Goal: Transaction & Acquisition: Purchase product/service

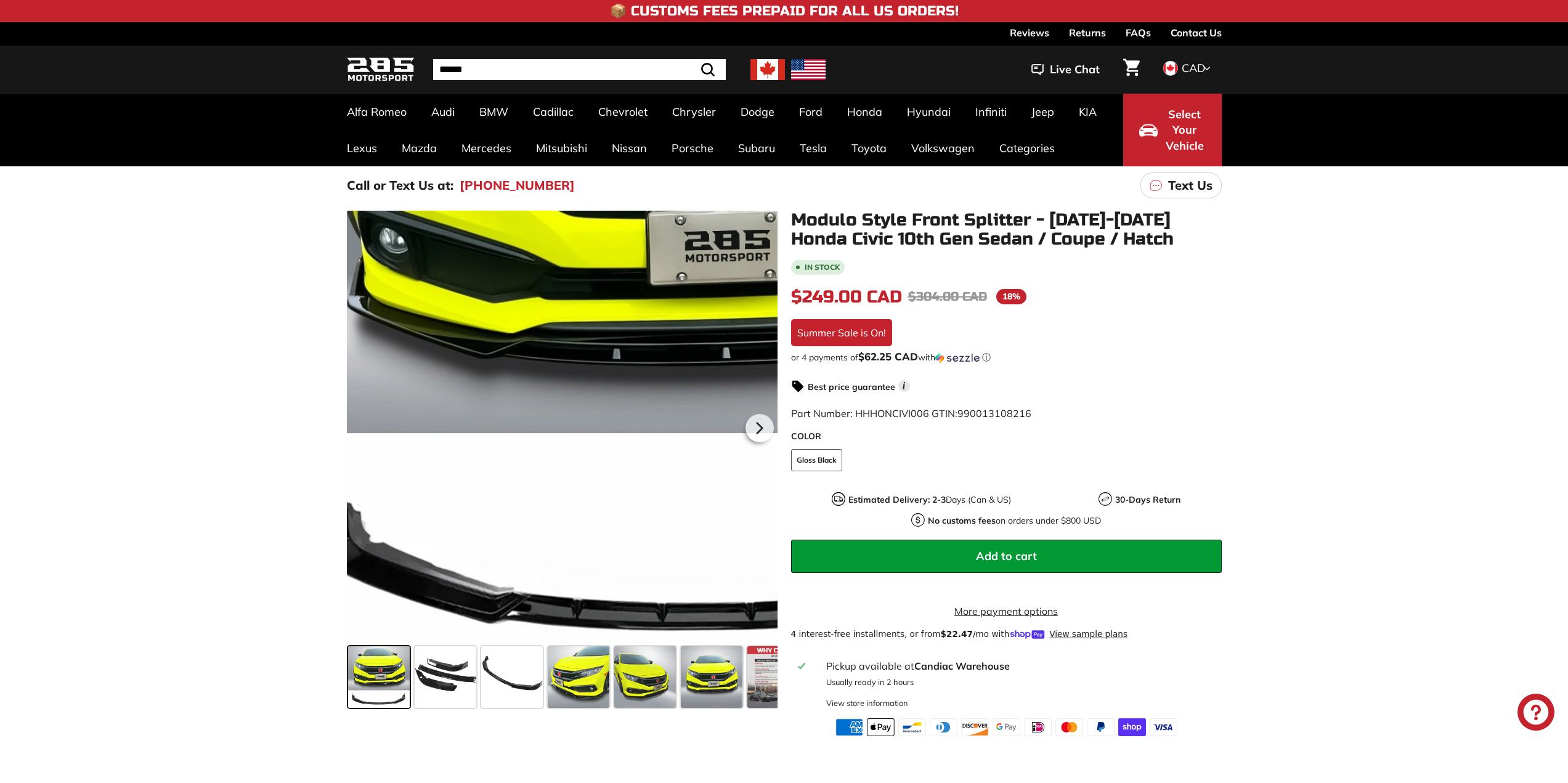
click at [437, 612] on div at bounding box center [562, 426] width 430 height 431
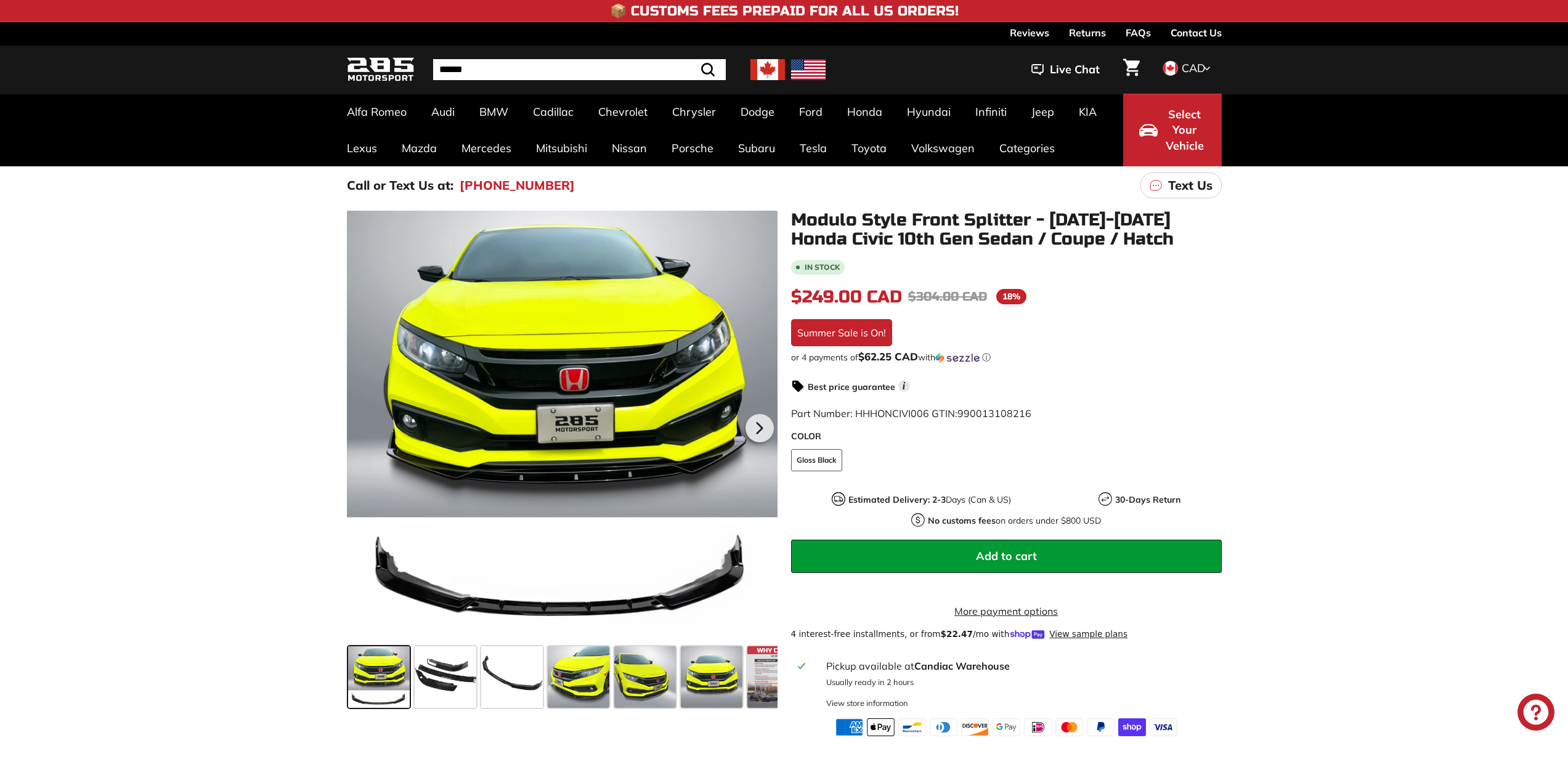
click at [436, 673] on div at bounding box center [810, 442] width 926 height 463
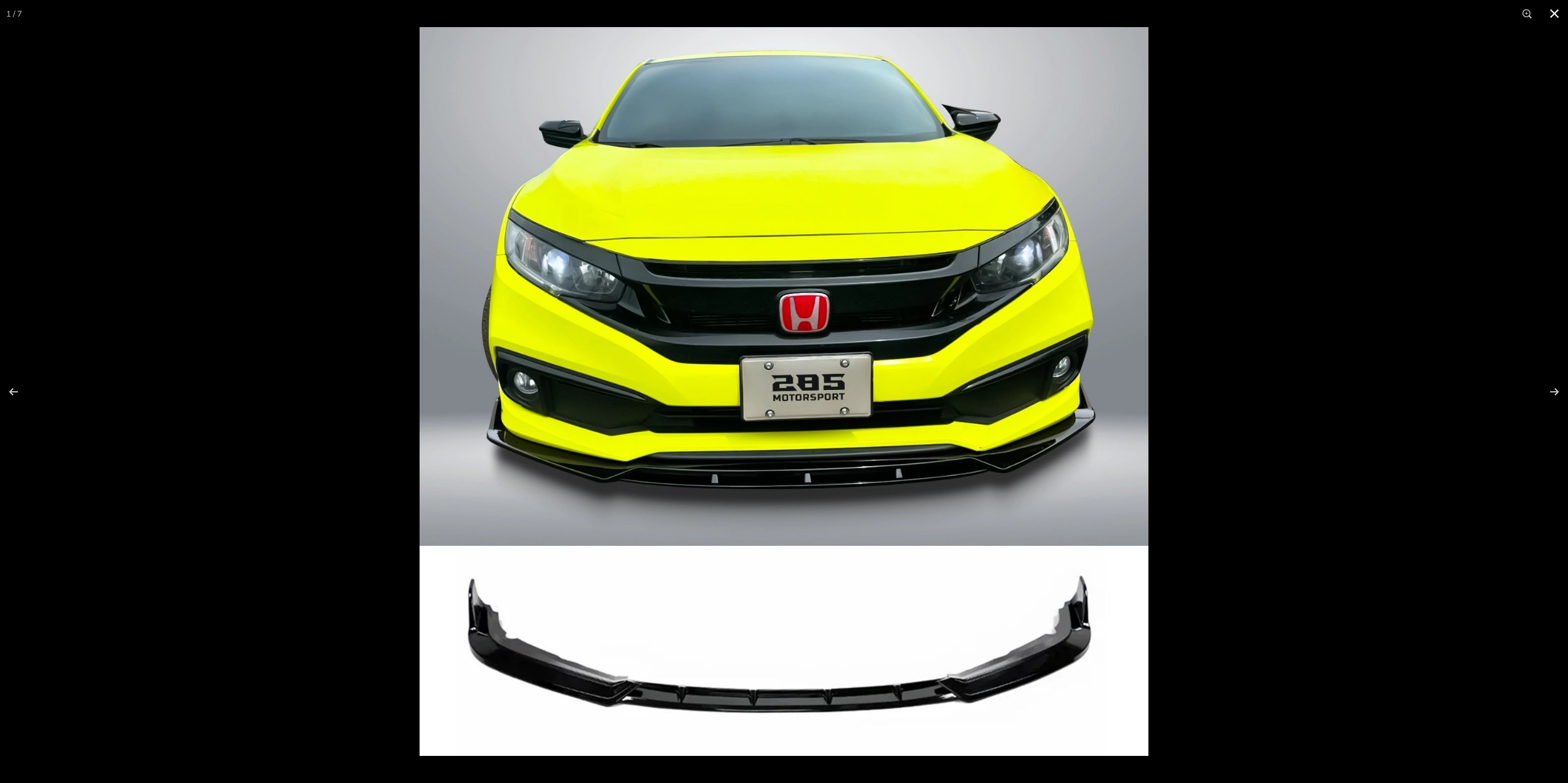
click at [292, 604] on div at bounding box center [784, 391] width 1568 height 783
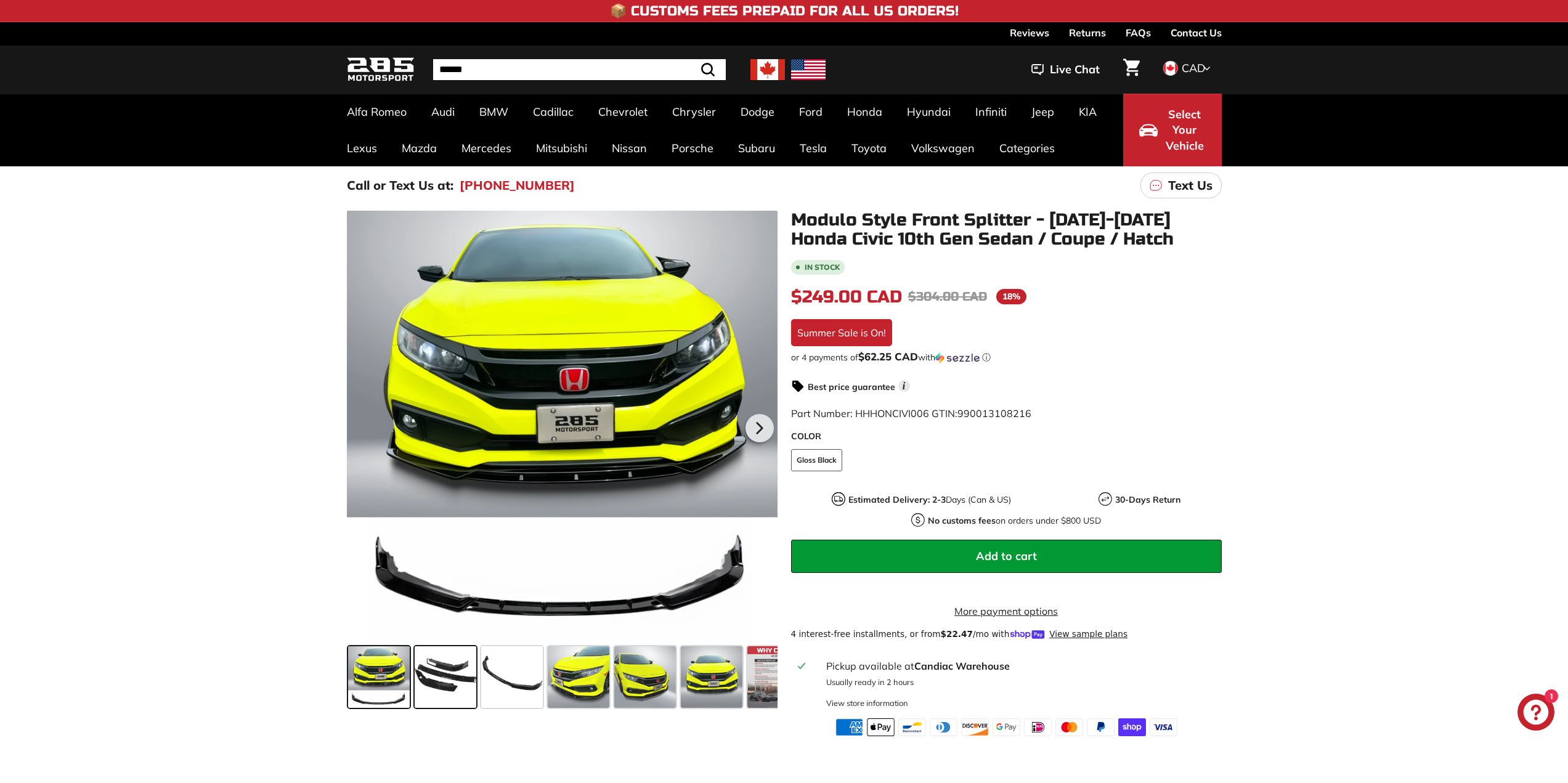
click at [466, 691] on span at bounding box center [445, 677] width 61 height 62
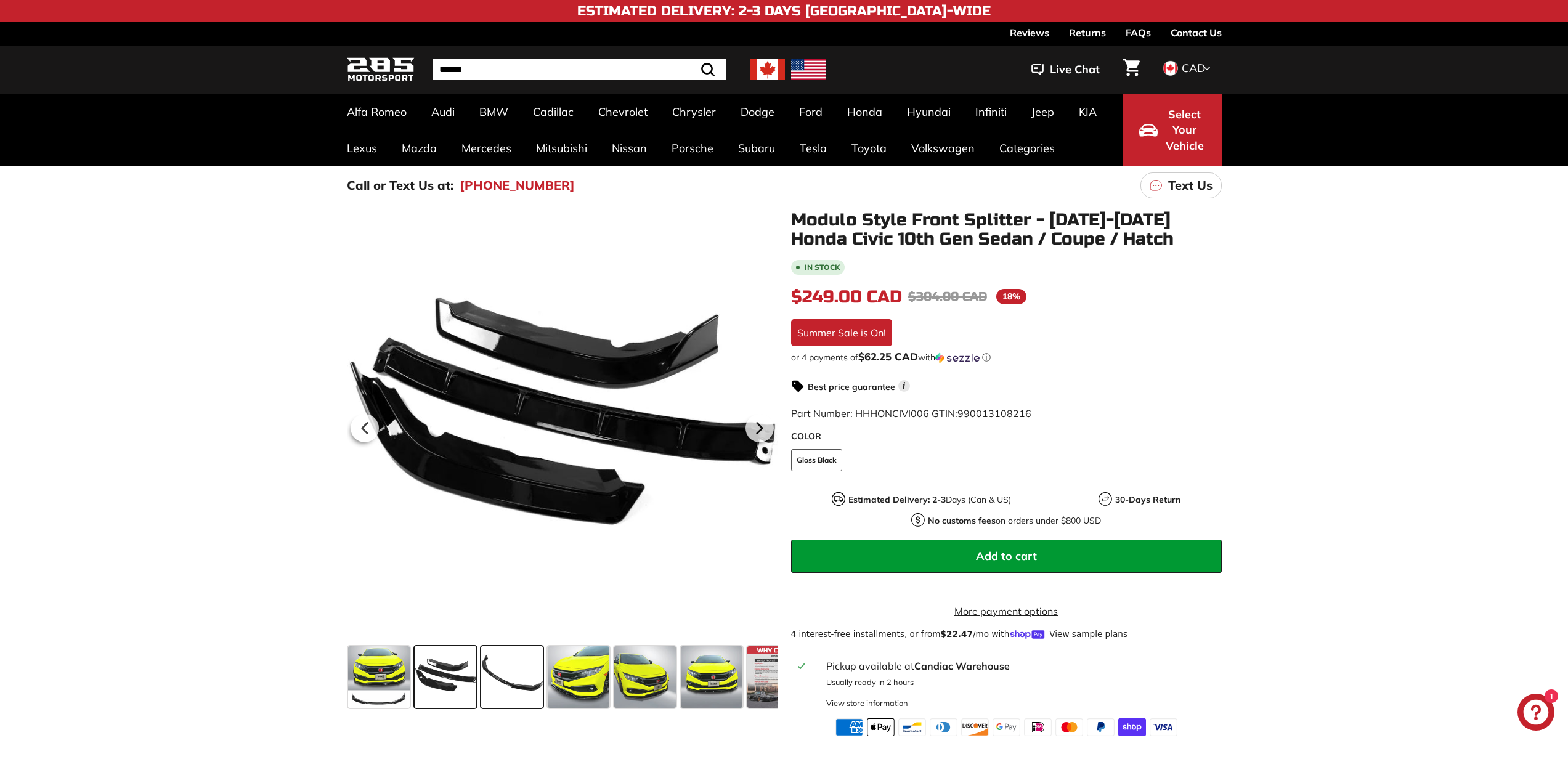
click at [513, 687] on span at bounding box center [512, 677] width 61 height 62
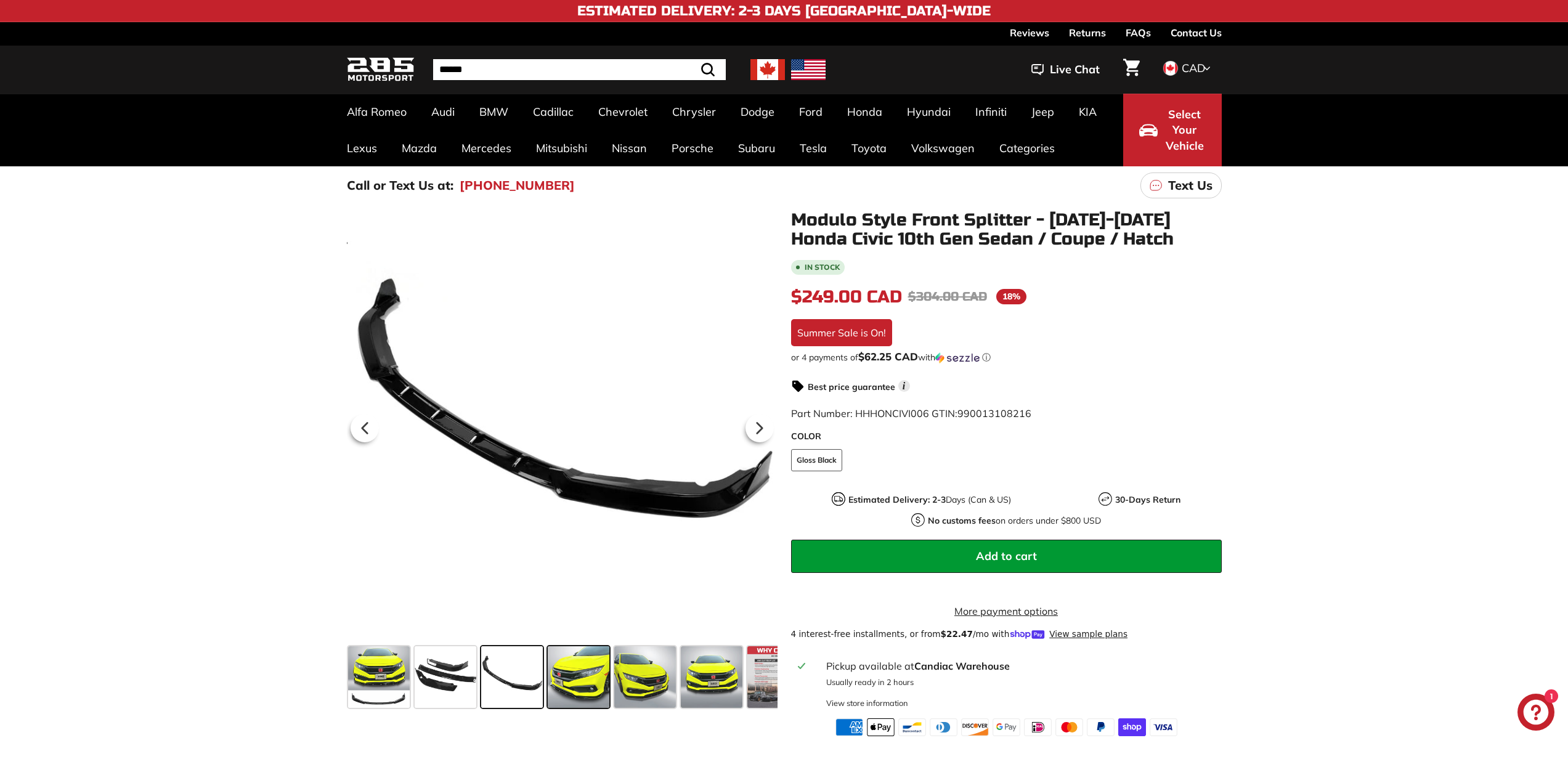
click at [585, 682] on span at bounding box center [579, 677] width 61 height 62
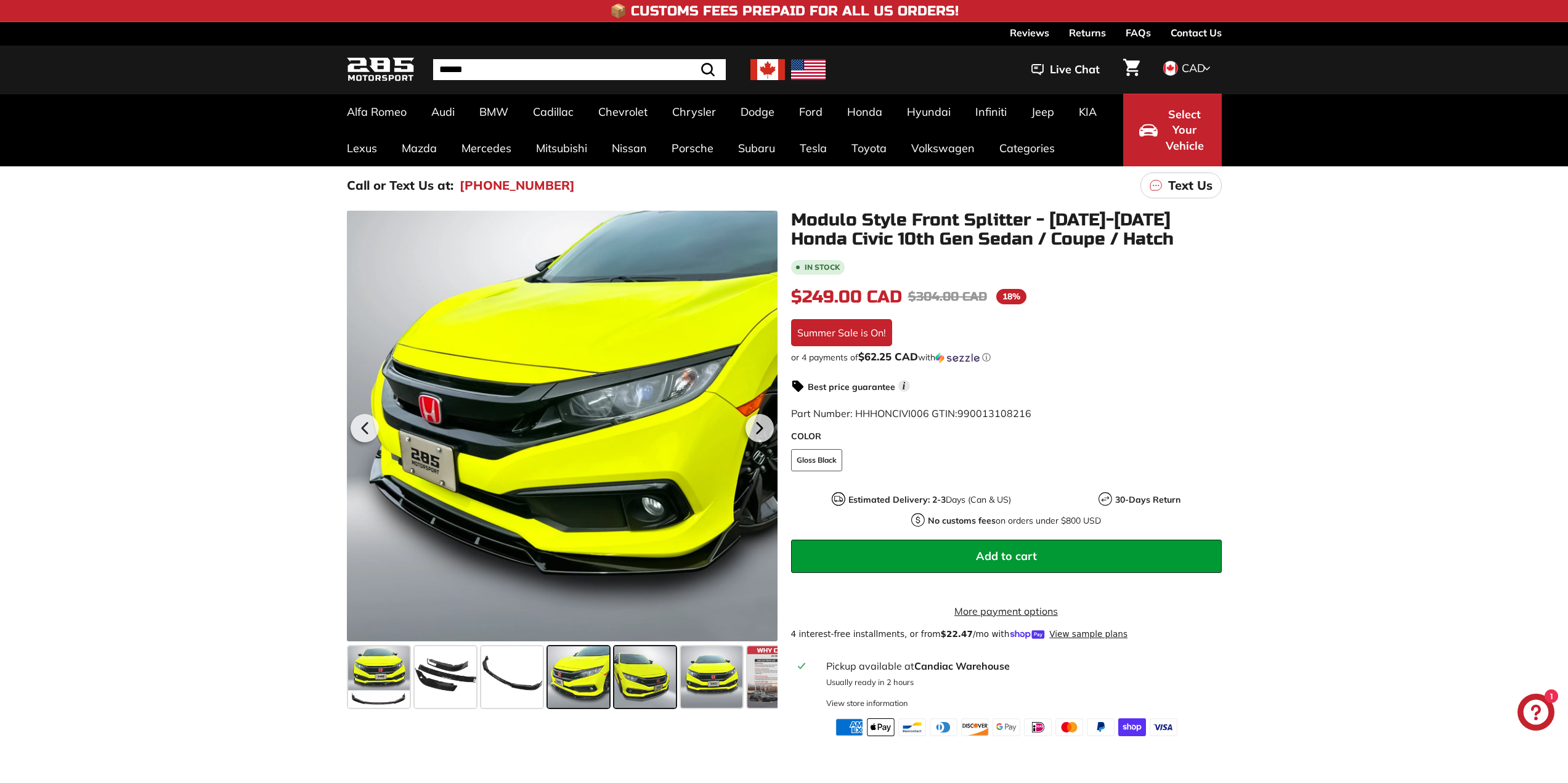
click at [656, 684] on span at bounding box center [645, 677] width 61 height 62
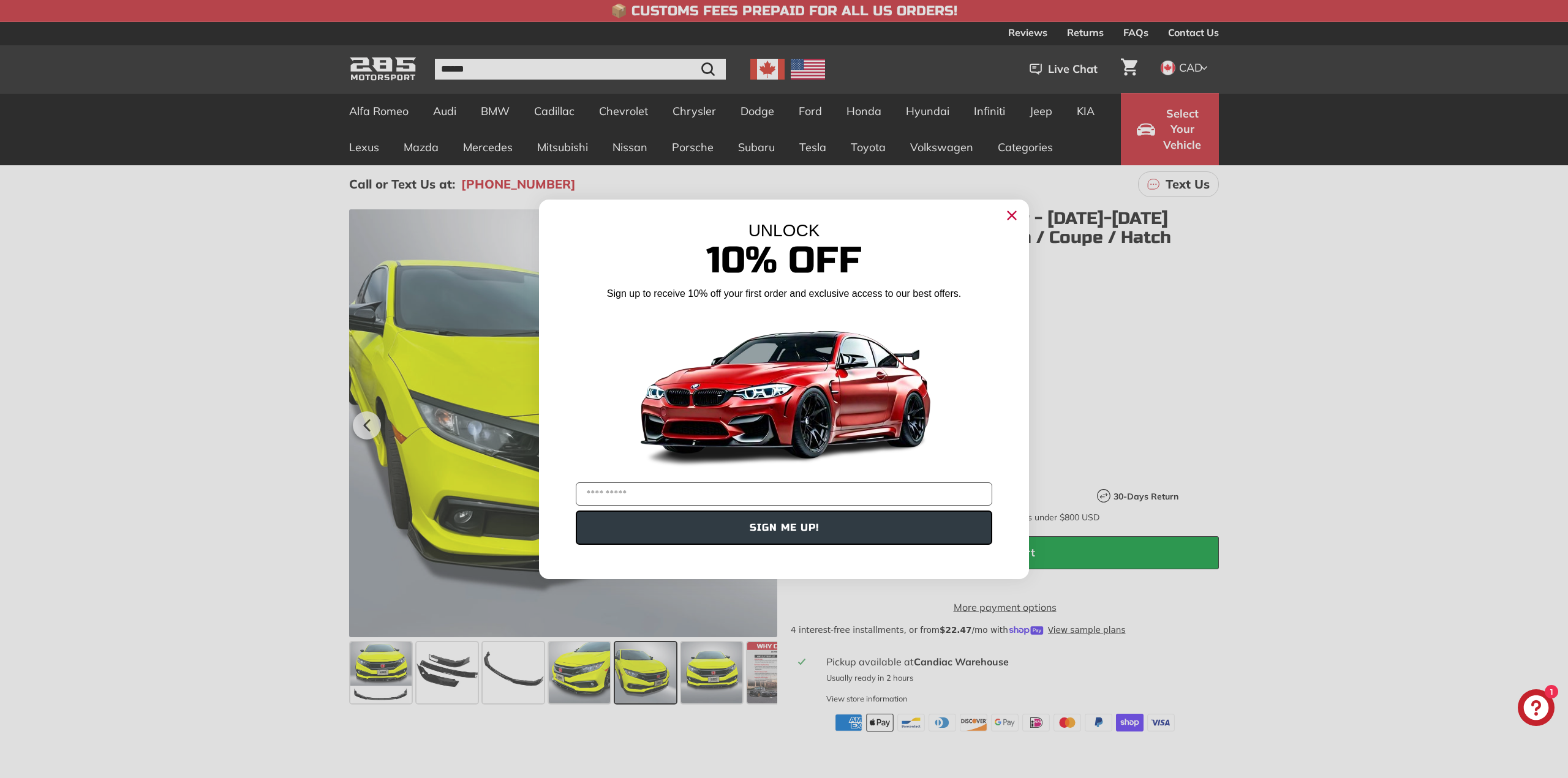
click at [641, 682] on div "Close dialog UNLOCK 10% Off Sign up to receive 10% off your first order and exc…" at bounding box center [784, 389] width 1568 height 778
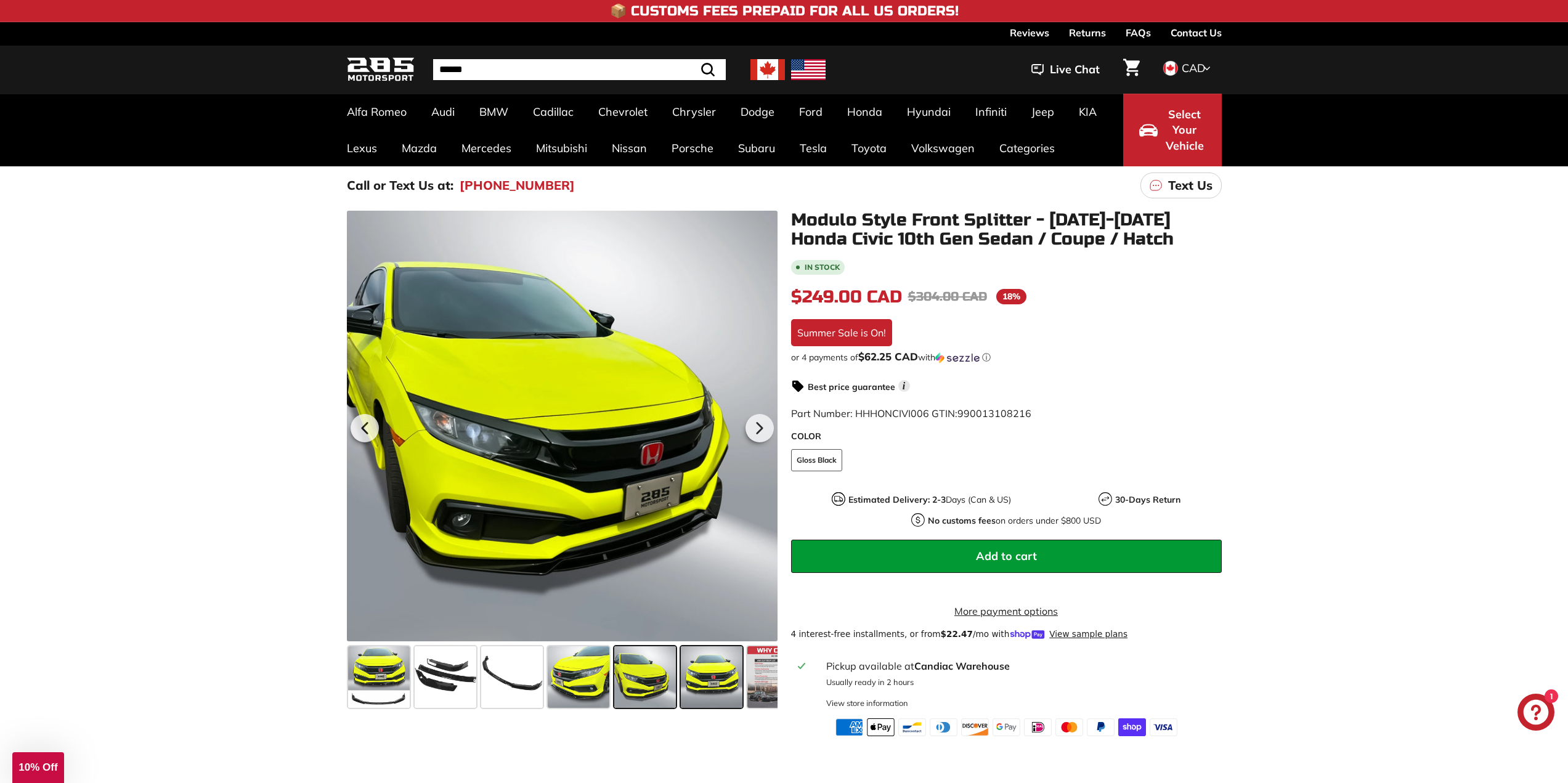
click at [743, 703] on div at bounding box center [711, 677] width 66 height 66
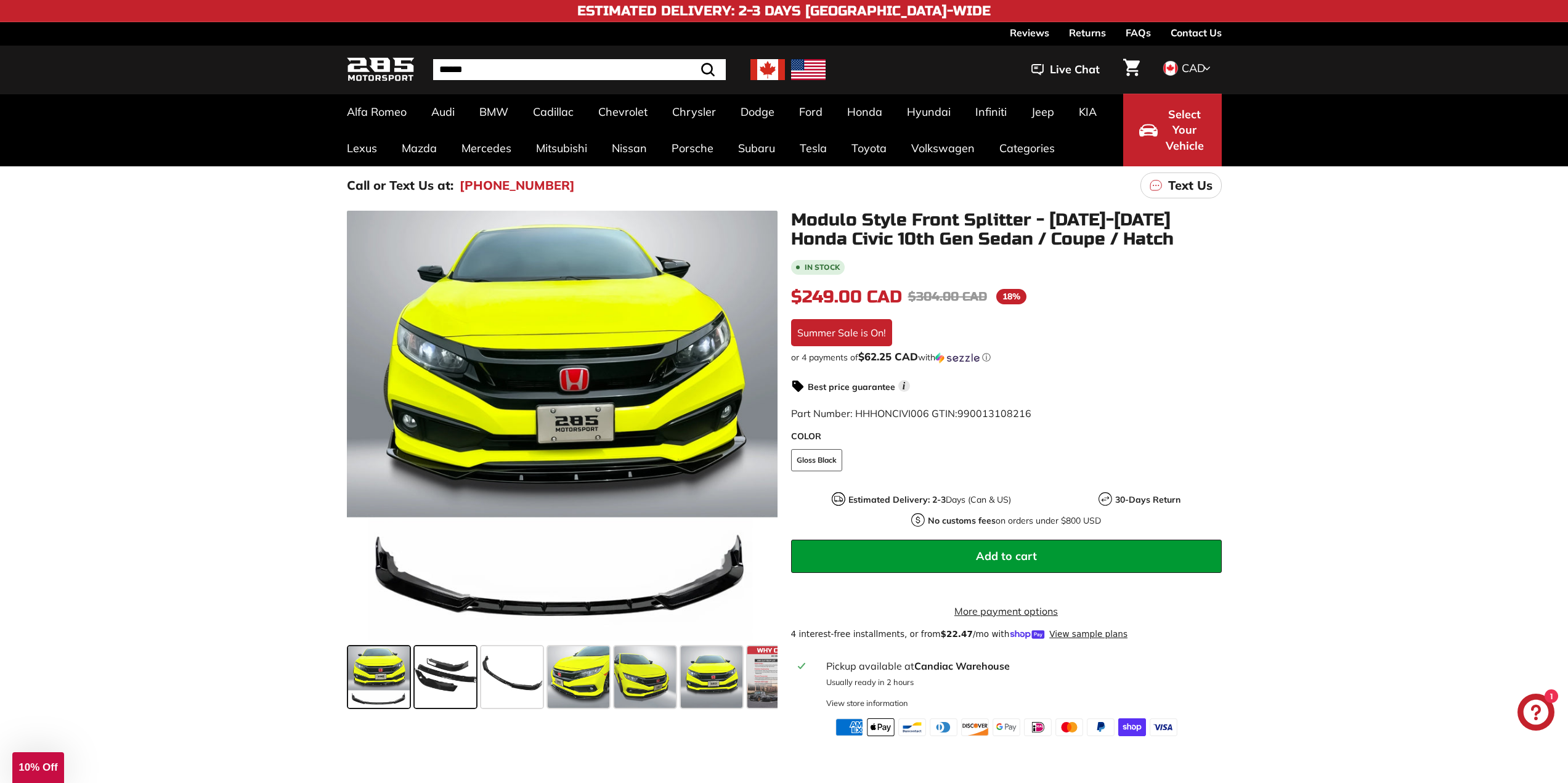
click at [441, 660] on span at bounding box center [445, 677] width 61 height 62
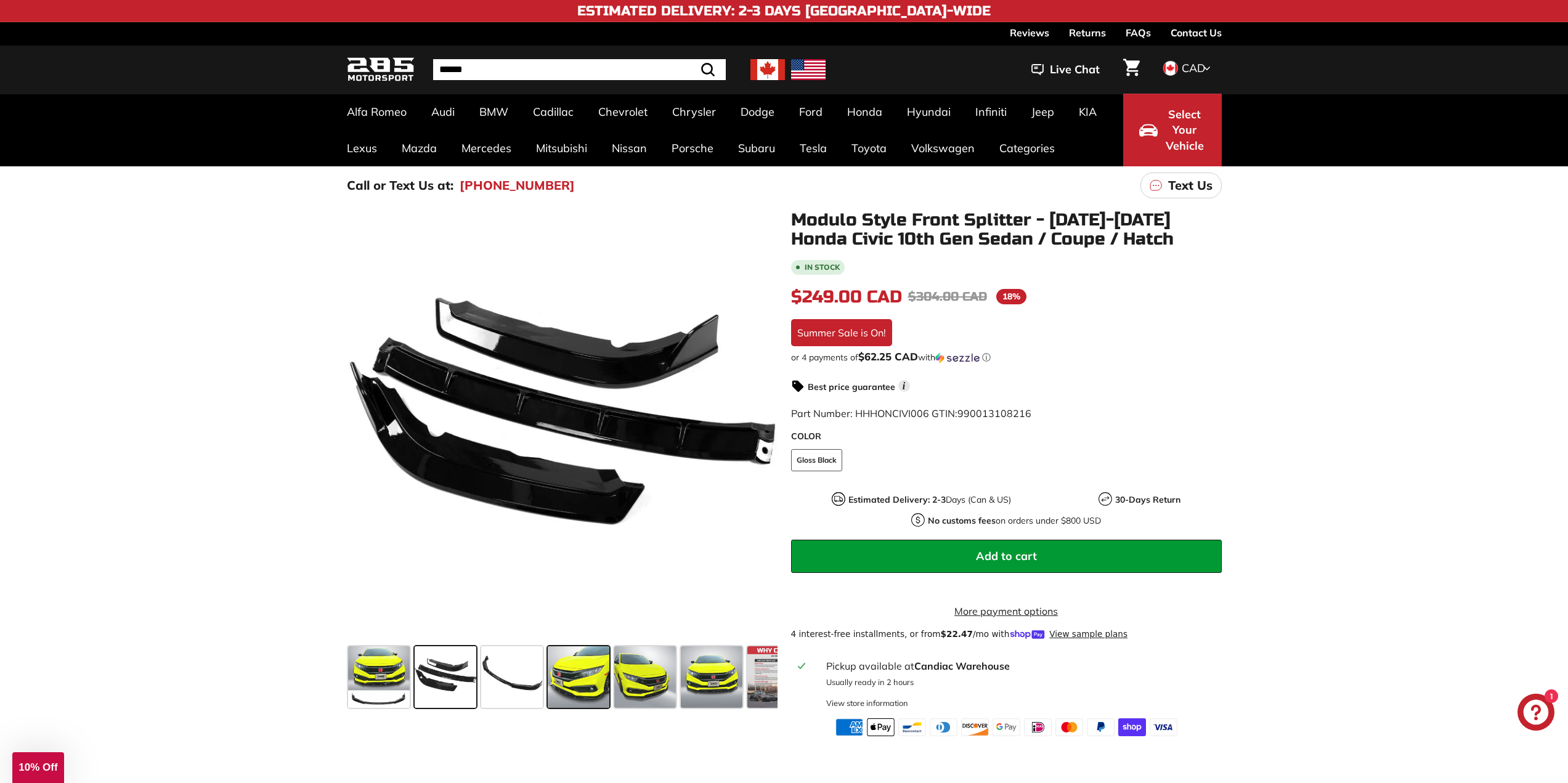
click at [549, 688] on span at bounding box center [579, 677] width 61 height 62
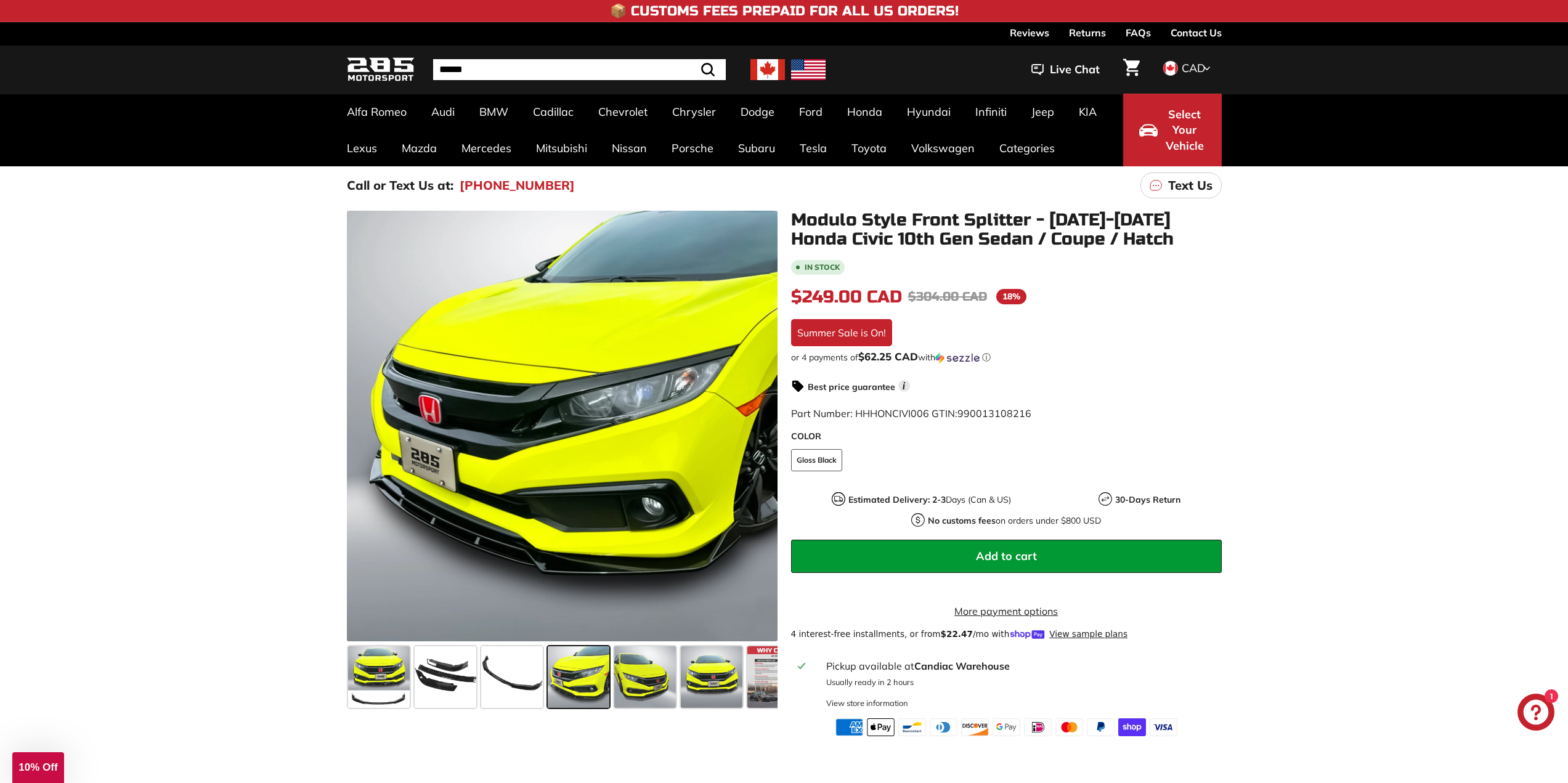
click at [570, 689] on span at bounding box center [579, 677] width 61 height 62
click at [571, 707] on span at bounding box center [579, 677] width 61 height 62
click at [621, 694] on span at bounding box center [645, 677] width 61 height 62
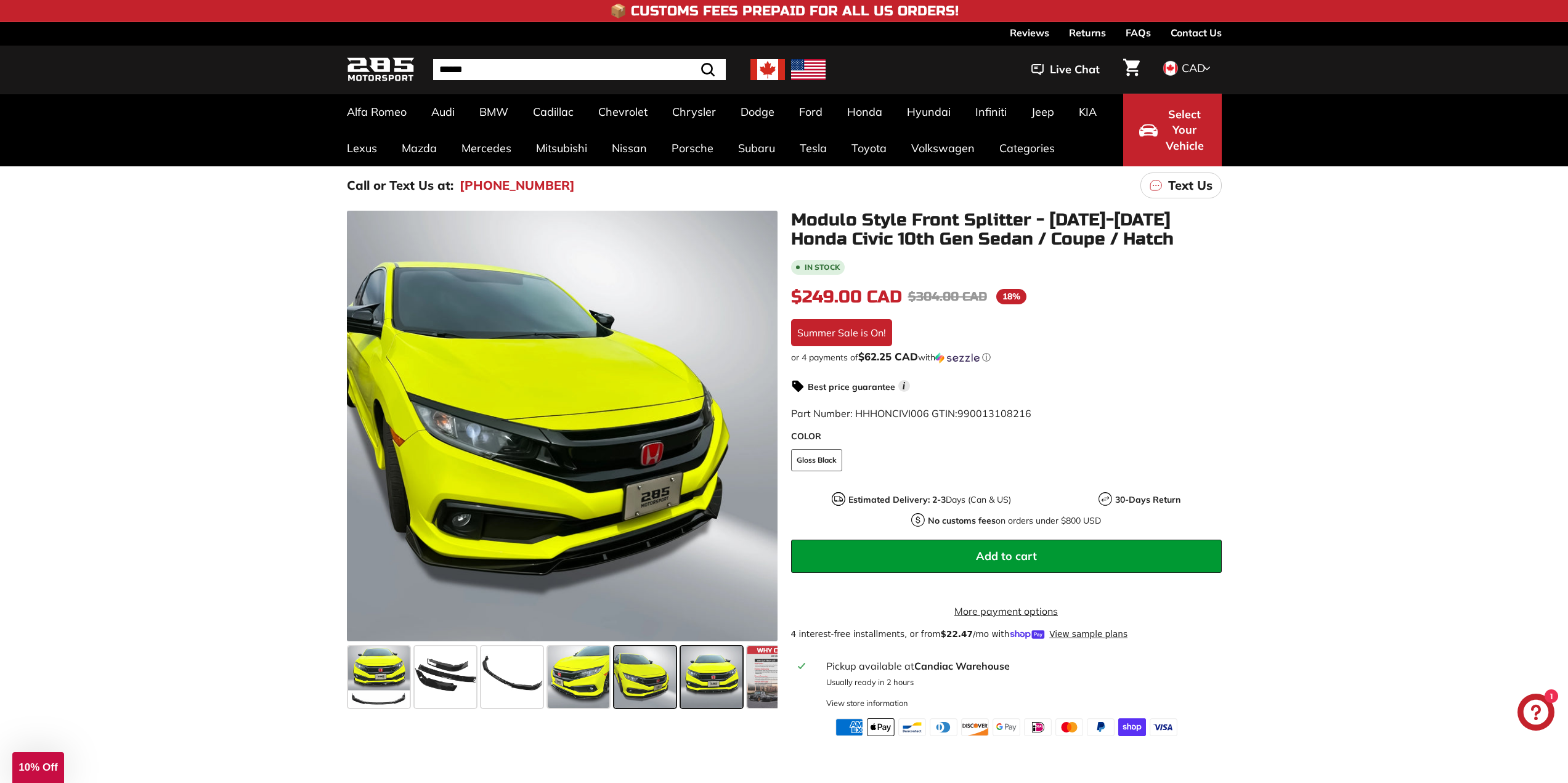
click at [723, 695] on span at bounding box center [712, 677] width 61 height 62
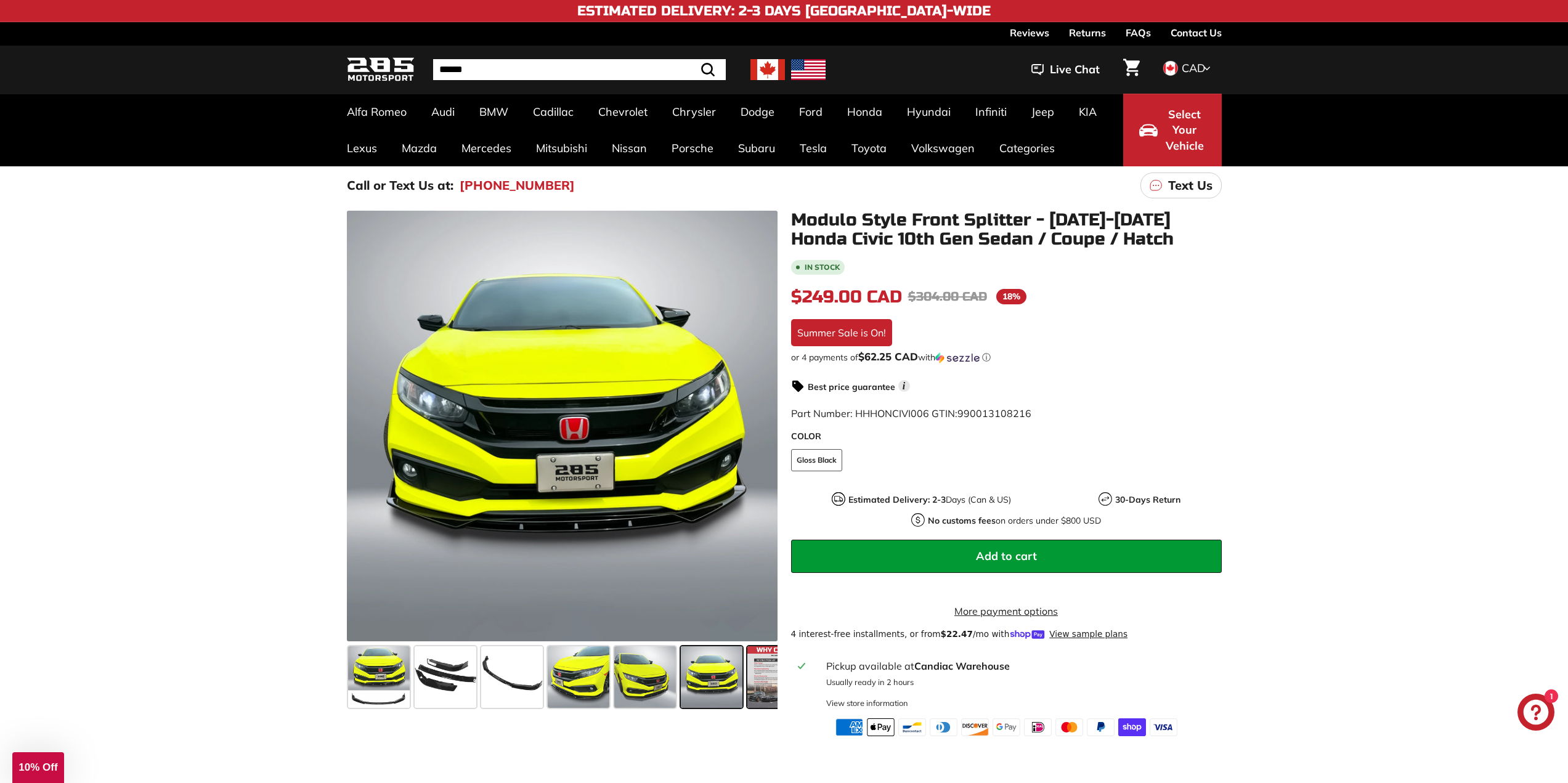
click at [751, 710] on div at bounding box center [778, 677] width 66 height 66
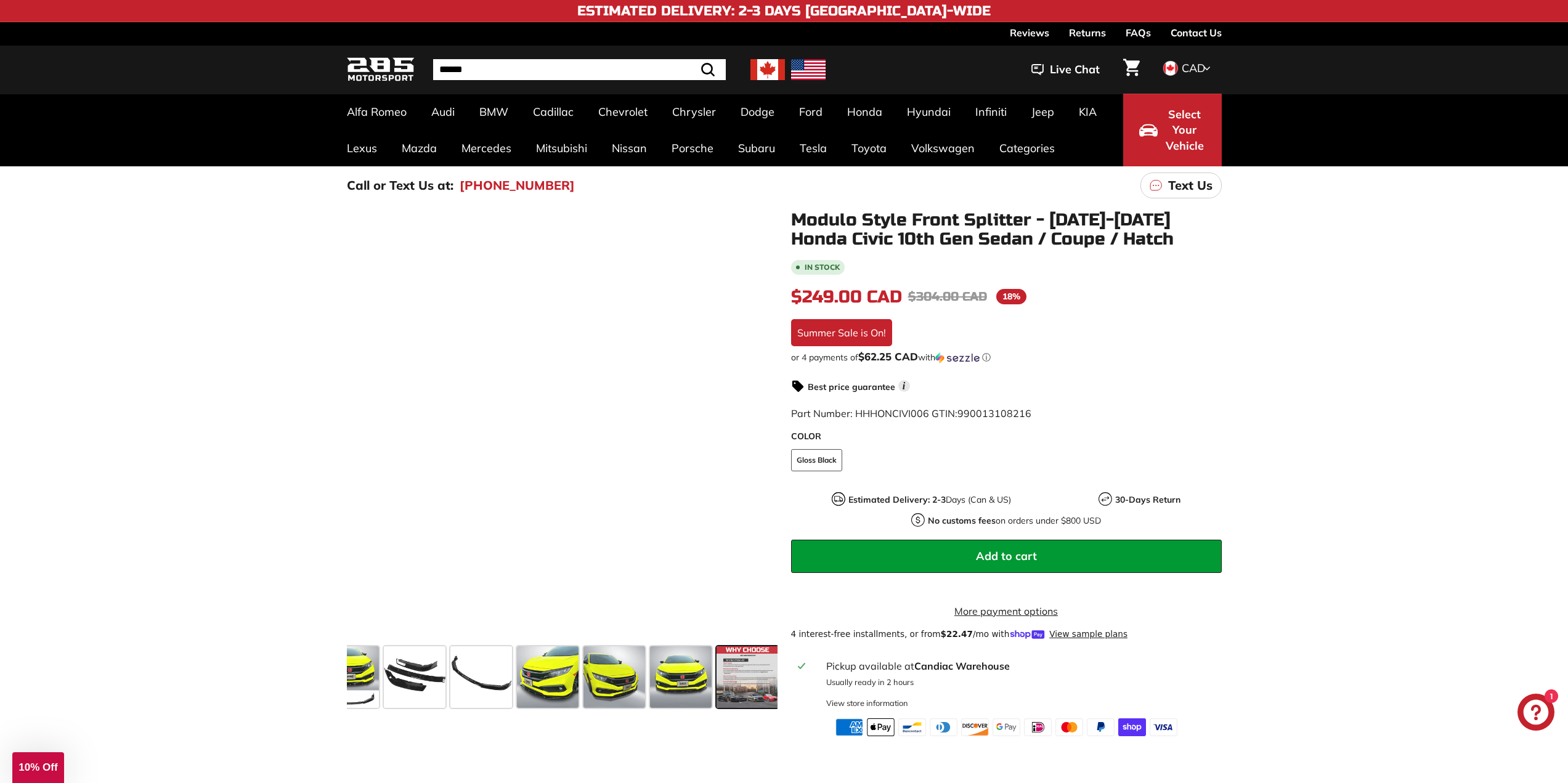
scroll to position [0, 34]
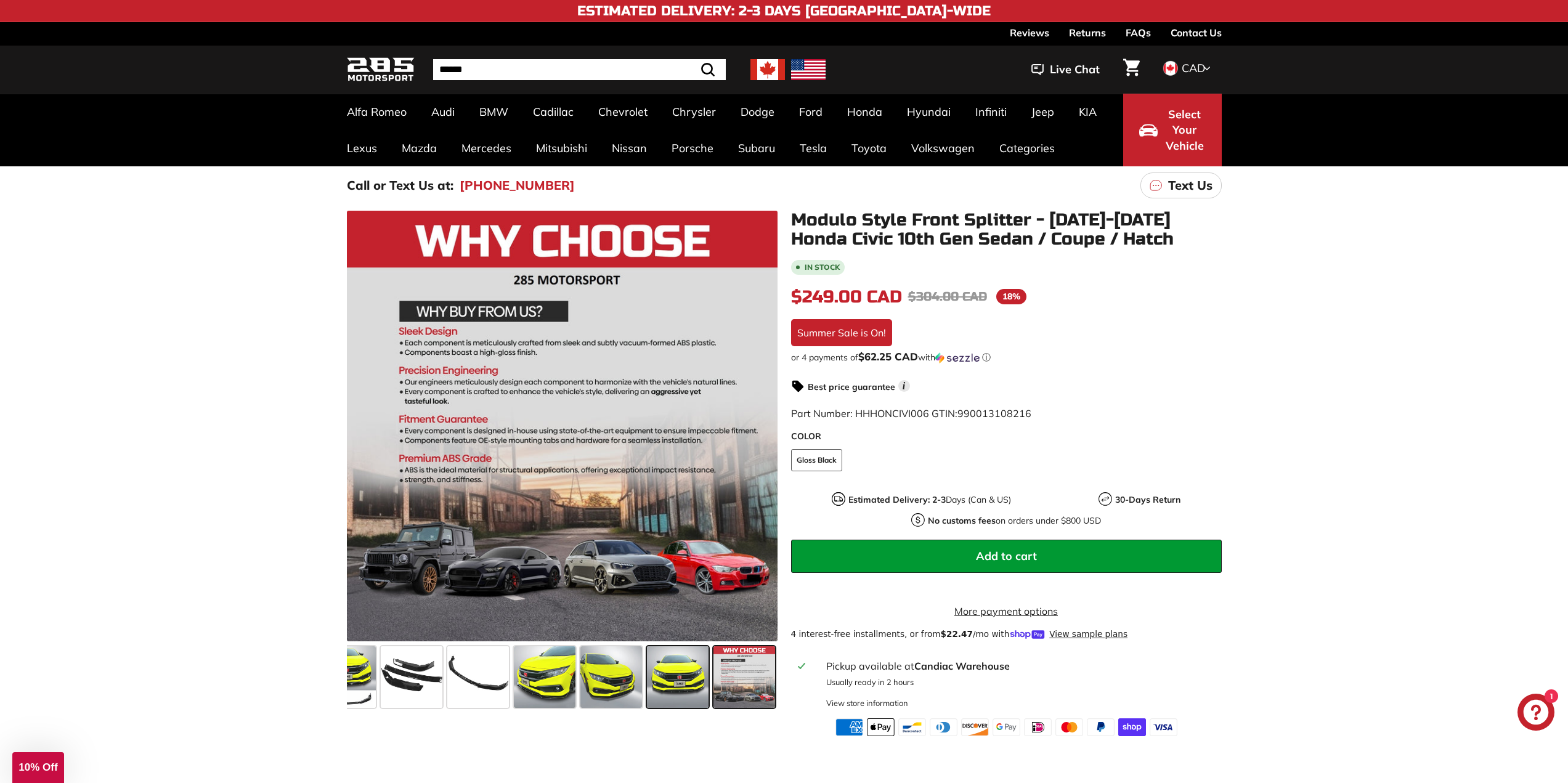
click at [670, 707] on span at bounding box center [678, 677] width 61 height 62
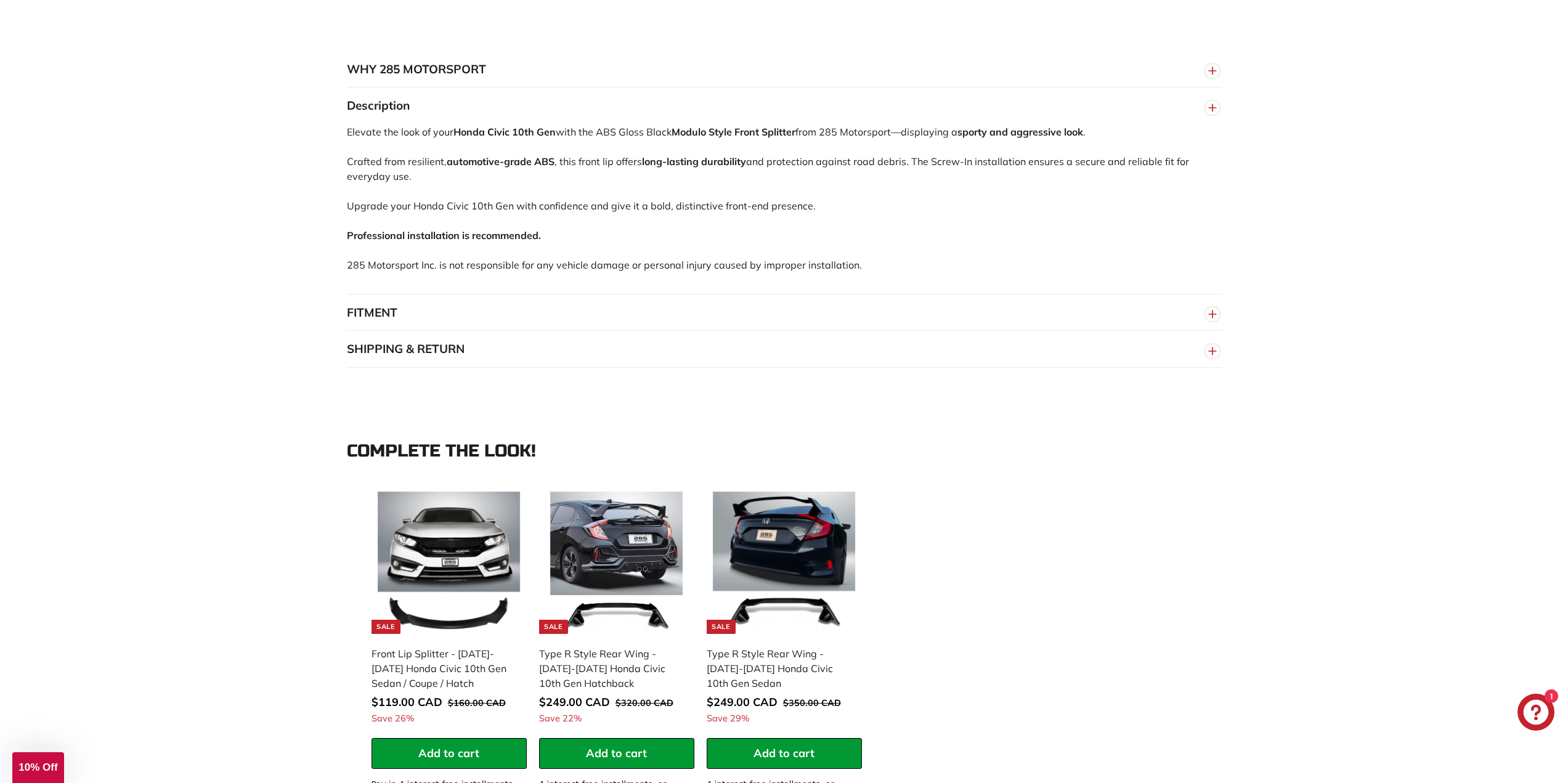
scroll to position [0, 0]
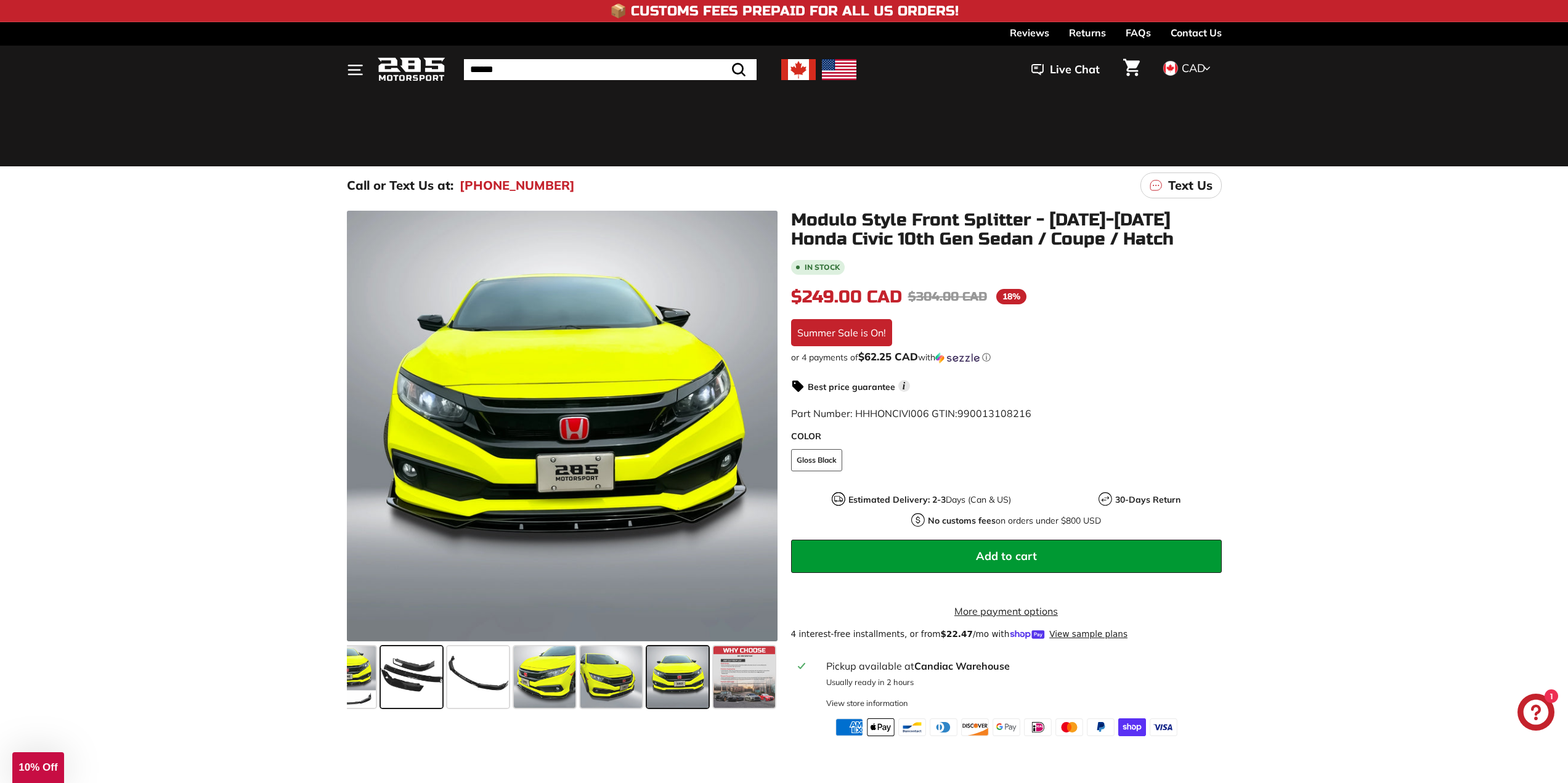
drag, startPoint x: 383, startPoint y: 325, endPoint x: 397, endPoint y: 248, distance: 78.3
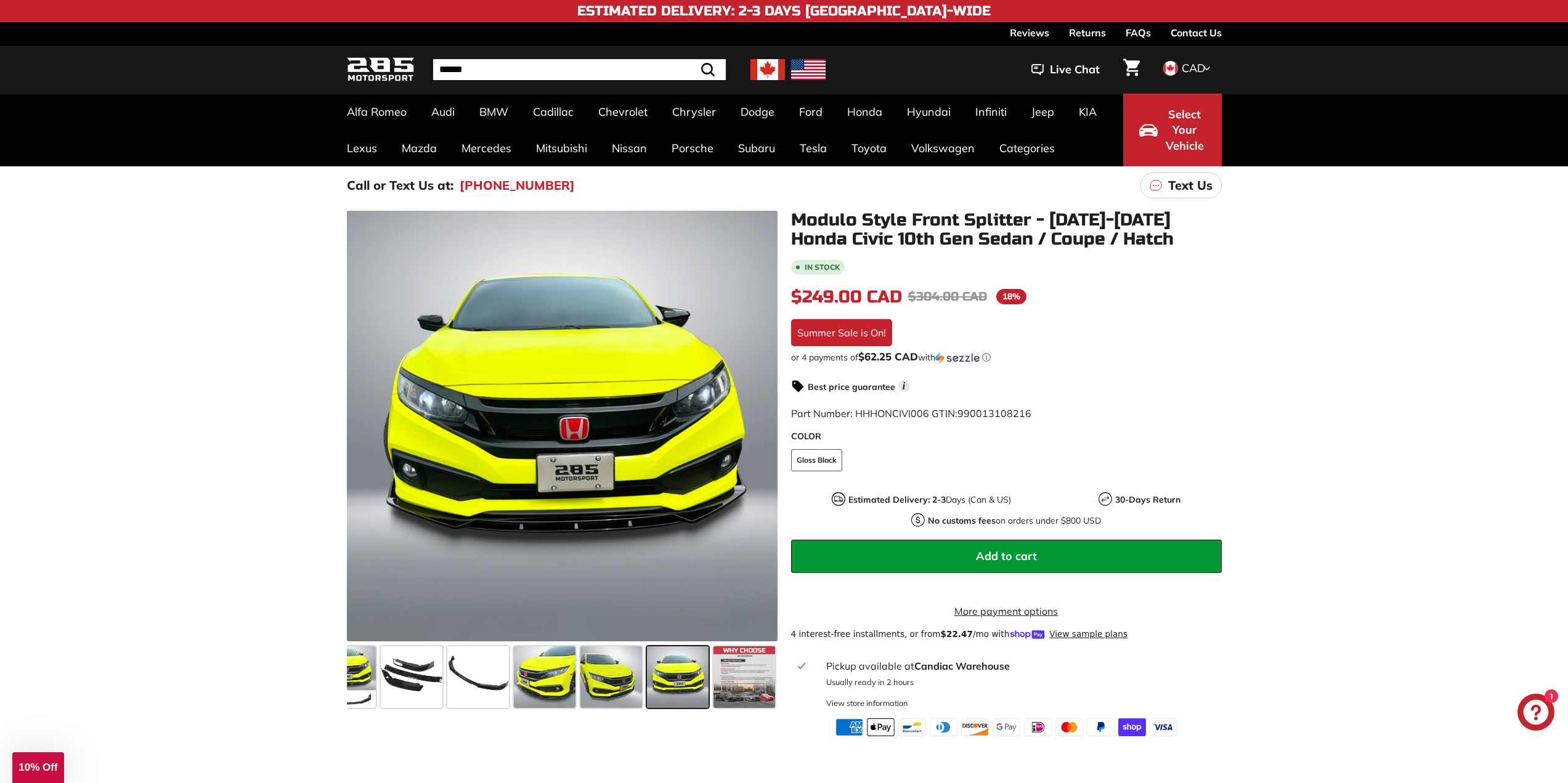
click at [932, 460] on fieldset "COLOR Gloss Black" at bounding box center [1006, 467] width 430 height 35
click at [765, 65] on img at bounding box center [768, 69] width 35 height 21
click at [764, 76] on img at bounding box center [768, 69] width 35 height 21
click at [568, 80] on div ". . . Site navigation . . . Site navigation 285 Motorsport Search Close .cls-1{…" at bounding box center [784, 69] width 875 height 42
click at [573, 69] on input "Search" at bounding box center [579, 69] width 292 height 21
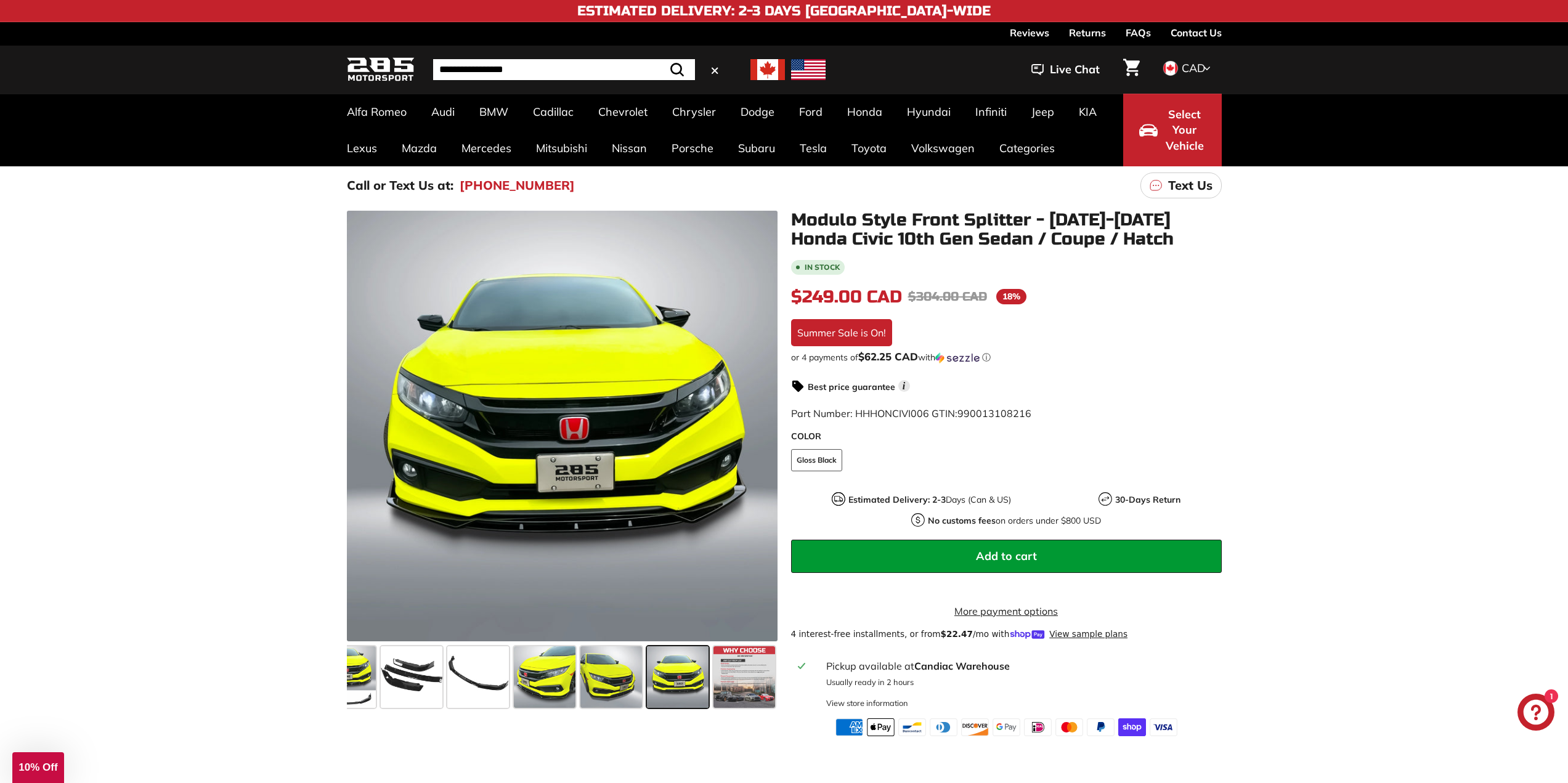
type input "**********"
click at [659, 59] on button ".cls-1{fill:none;stroke:#000;stroke-miterlimit:10;stroke-width:2px} Search" at bounding box center [676, 69] width 35 height 21
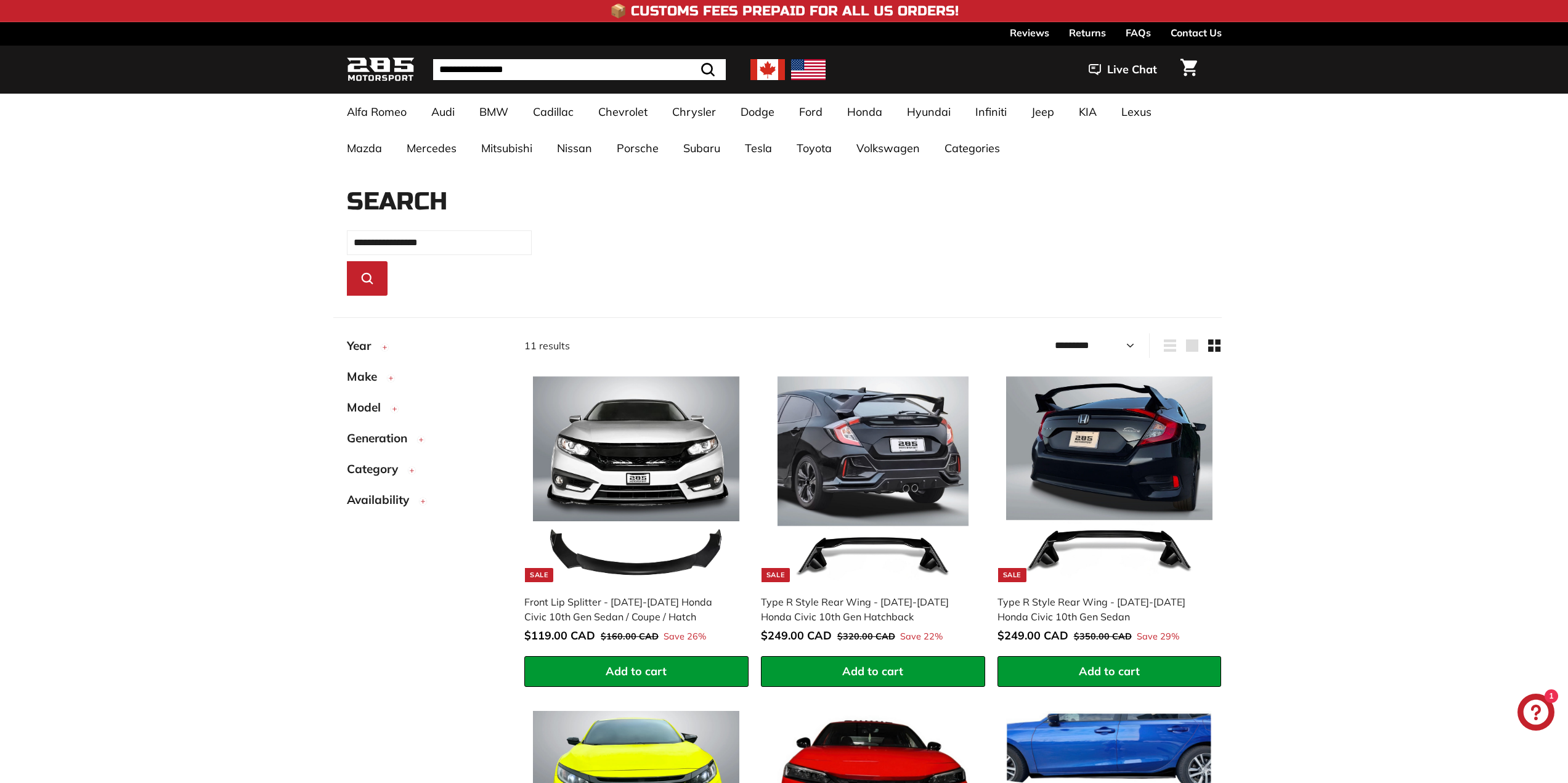
select select "*********"
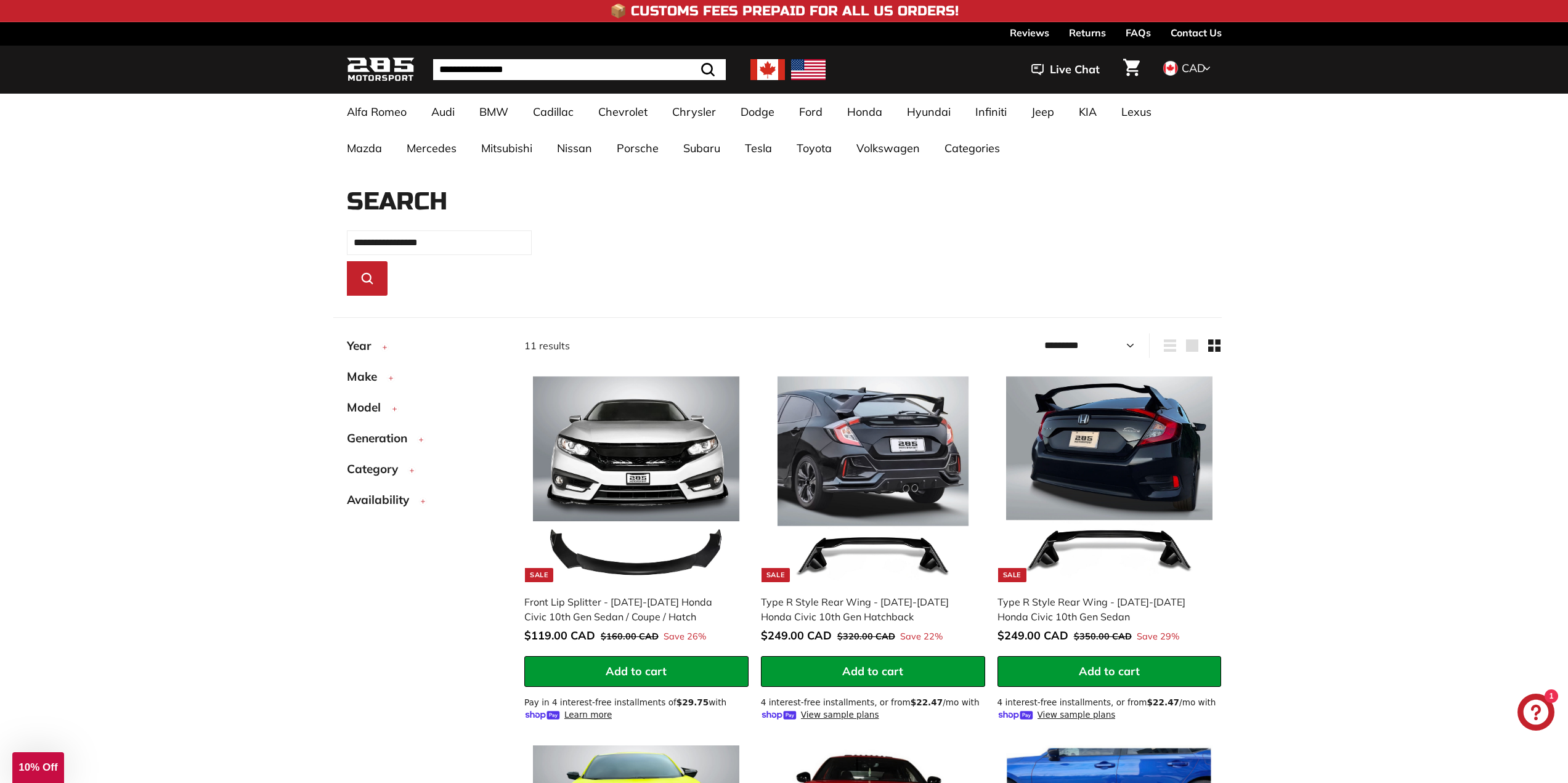
click at [357, 343] on span "Year" at bounding box center [363, 345] width 33 height 18
click at [385, 463] on span "2020" at bounding box center [374, 461] width 24 height 13
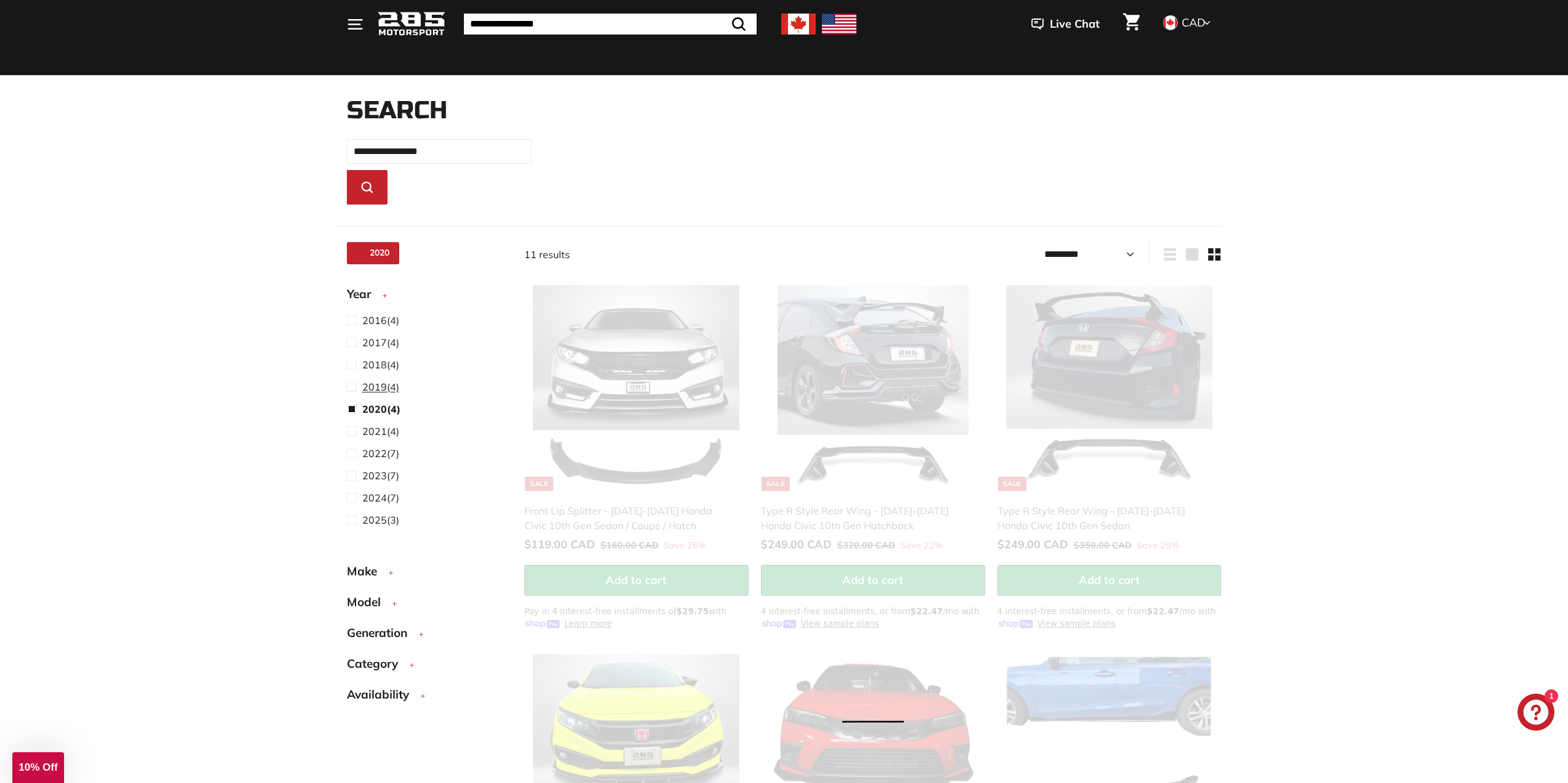
scroll to position [97, 0]
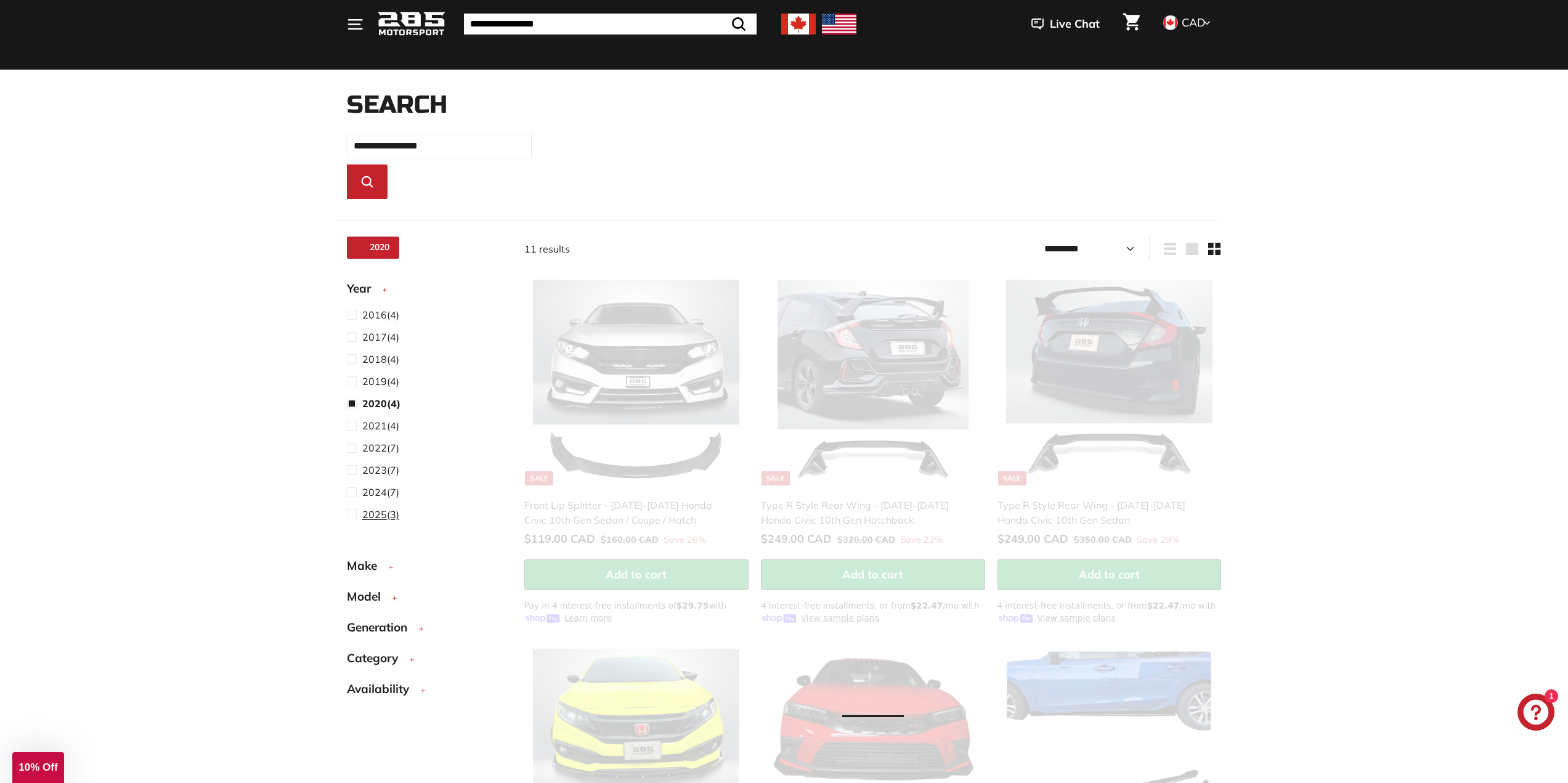
select select "*********"
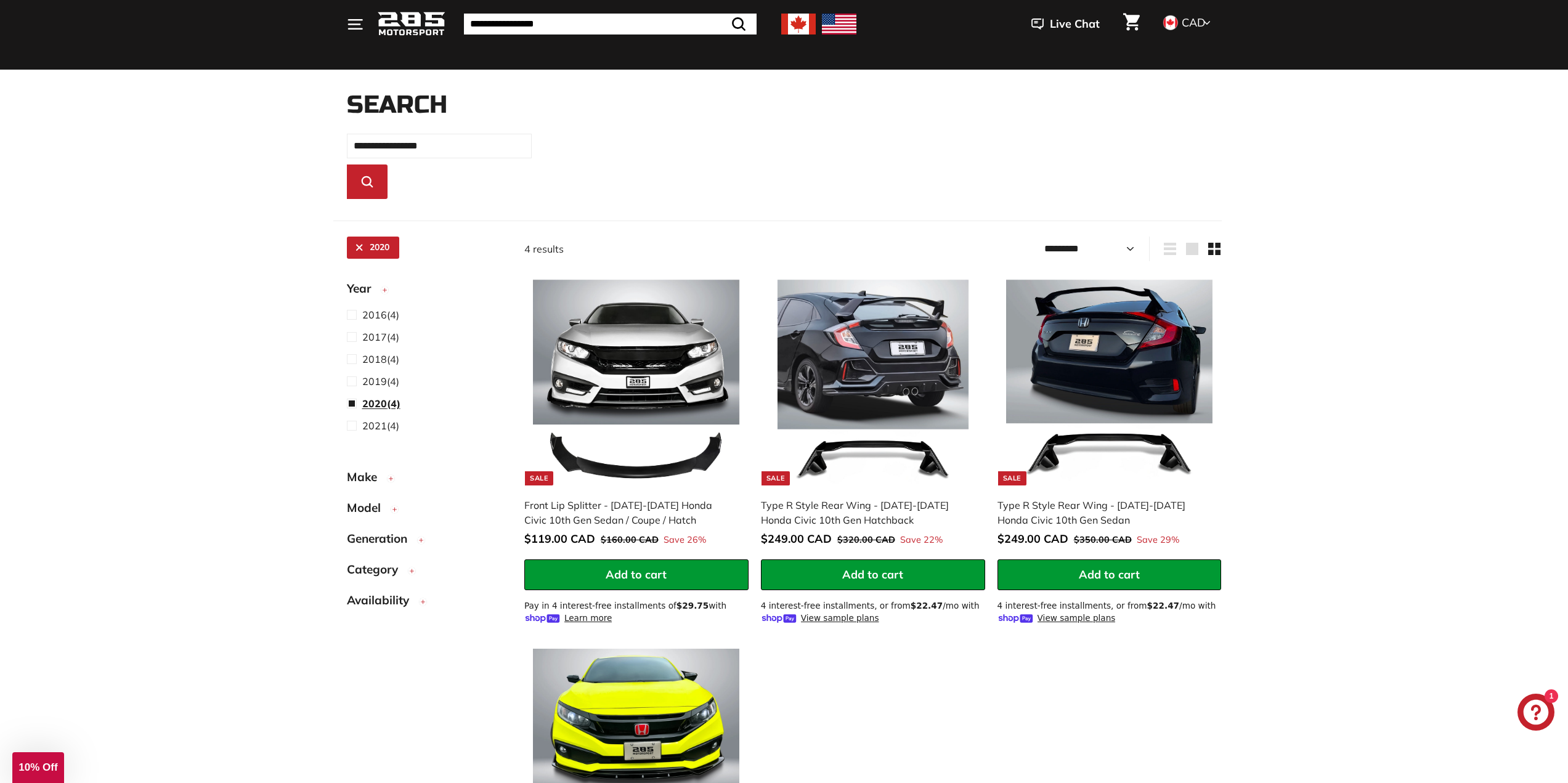
click at [375, 402] on span "2020" at bounding box center [374, 404] width 24 height 13
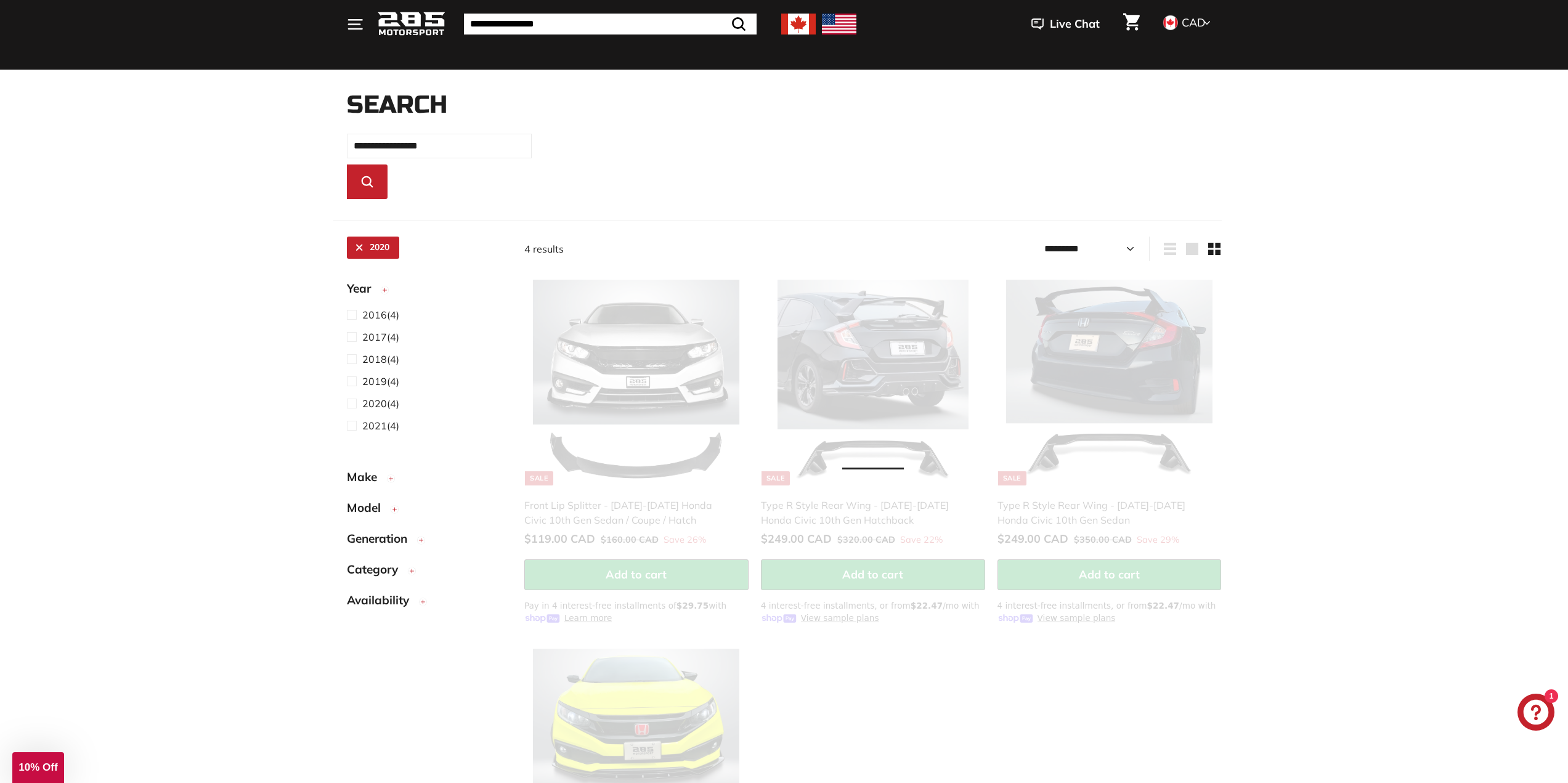
select select "*********"
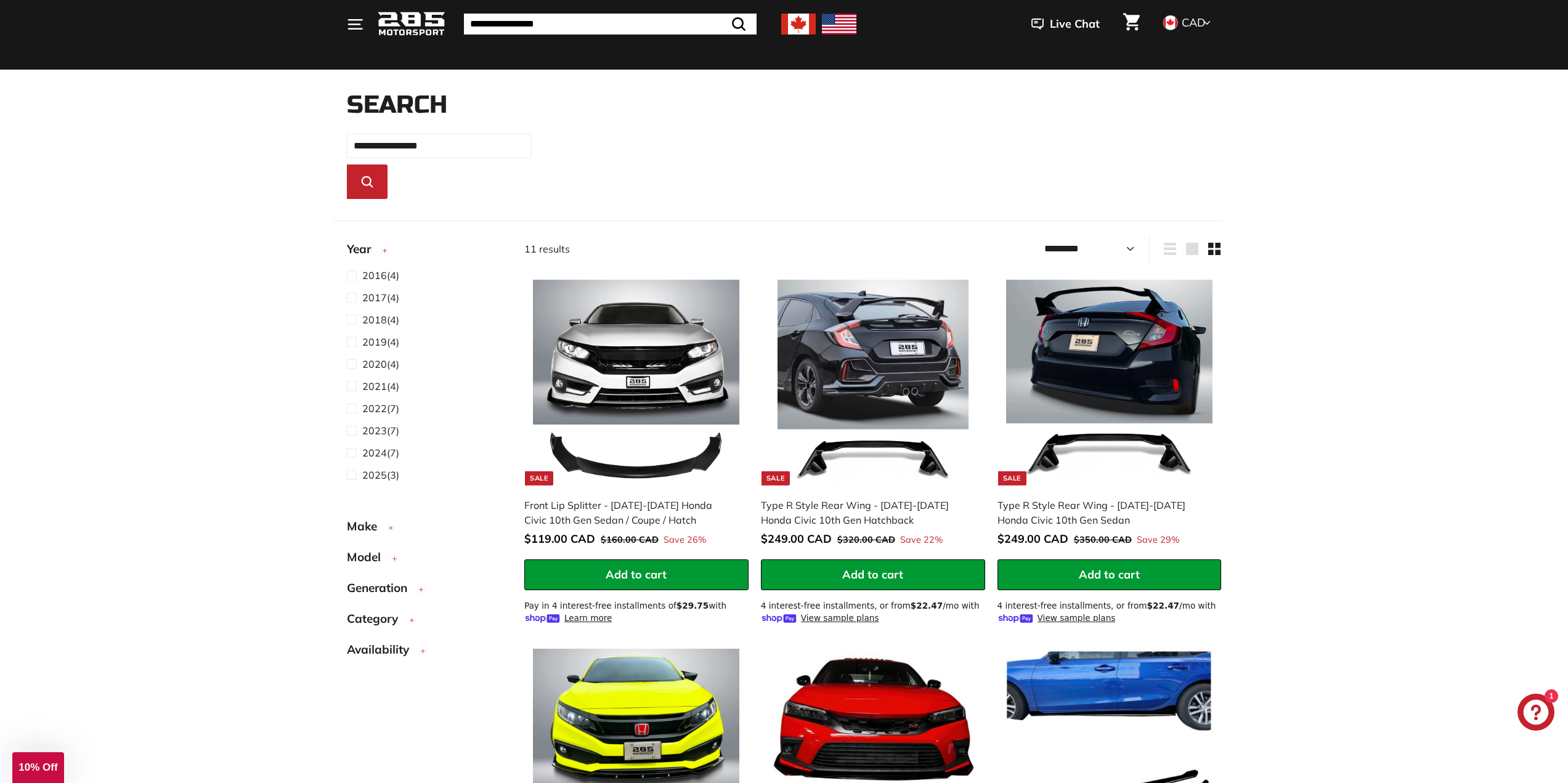
click at [363, 374] on ul "2016 (4) 2017 (4) 2018 (4) 2019 (4) 2020" at bounding box center [426, 375] width 158 height 216
click at [364, 368] on span "2020" at bounding box center [374, 364] width 24 height 13
select select "*********"
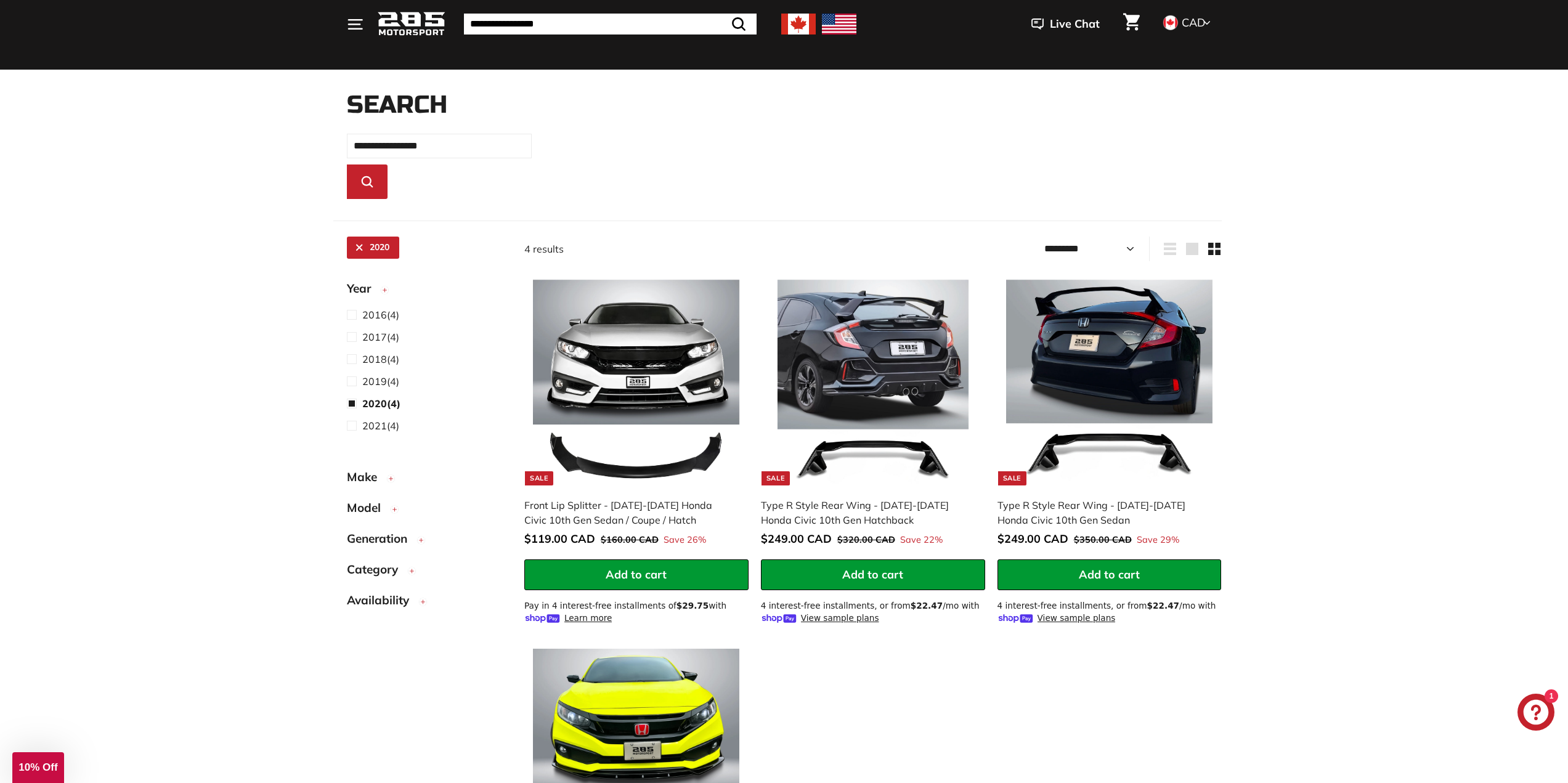
click at [370, 483] on span "Make" at bounding box center [367, 477] width 39 height 18
click at [391, 510] on span "Honda (4)" at bounding box center [384, 503] width 43 height 15
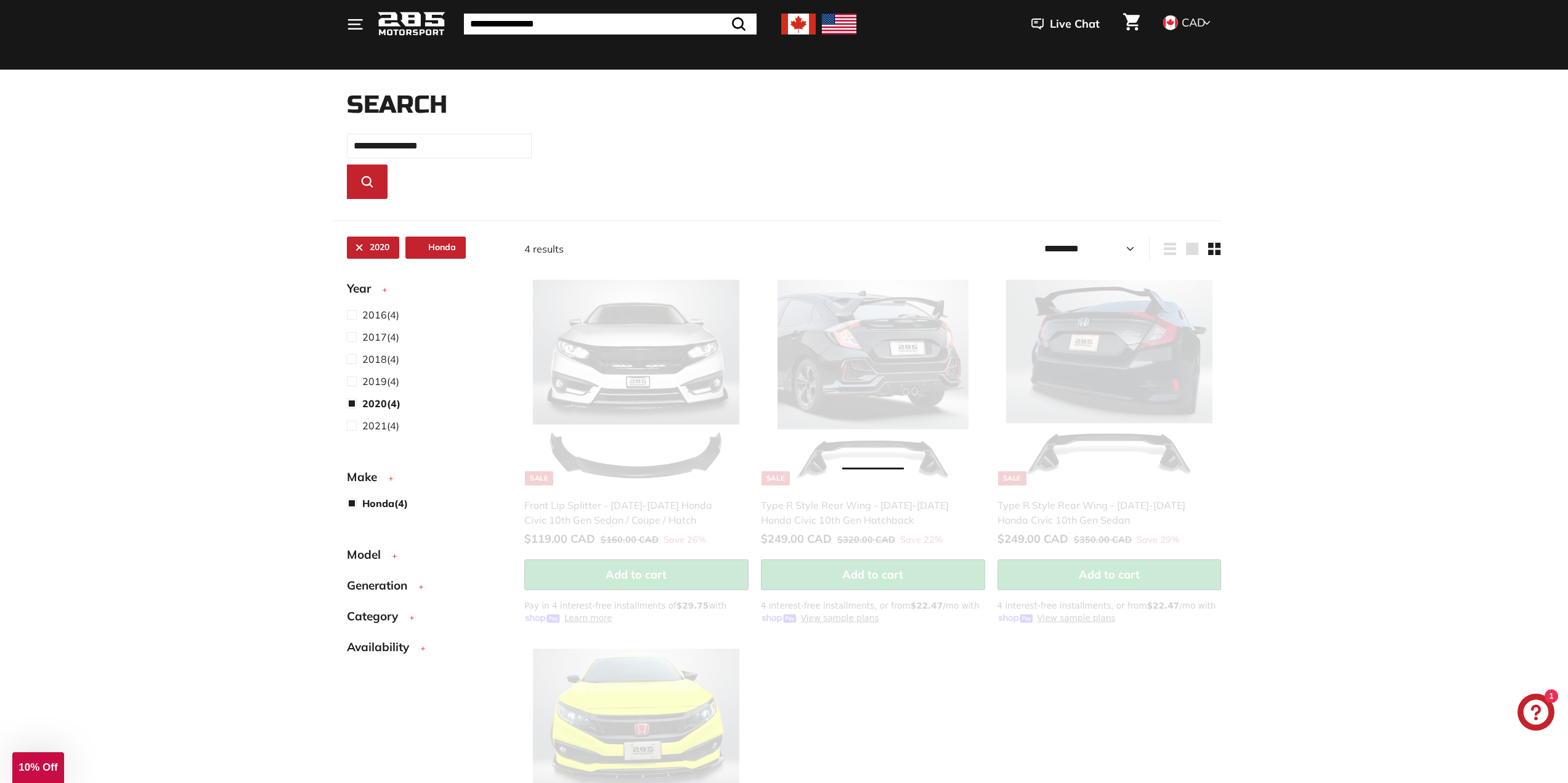
click at [384, 559] on span "Model" at bounding box center [368, 554] width 43 height 18
select select "*********"
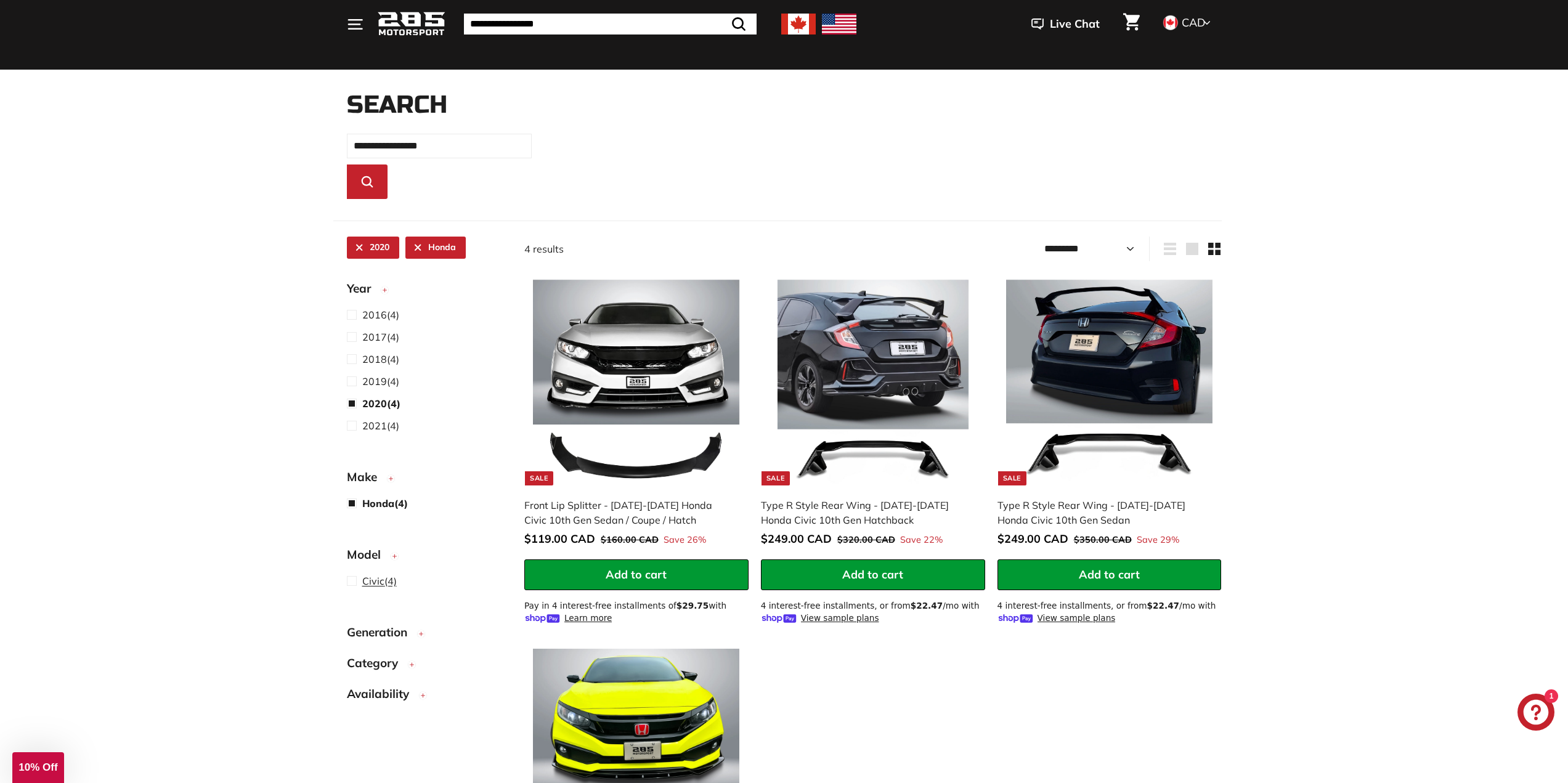
click at [393, 584] on span "Civic (4)" at bounding box center [380, 581] width 35 height 15
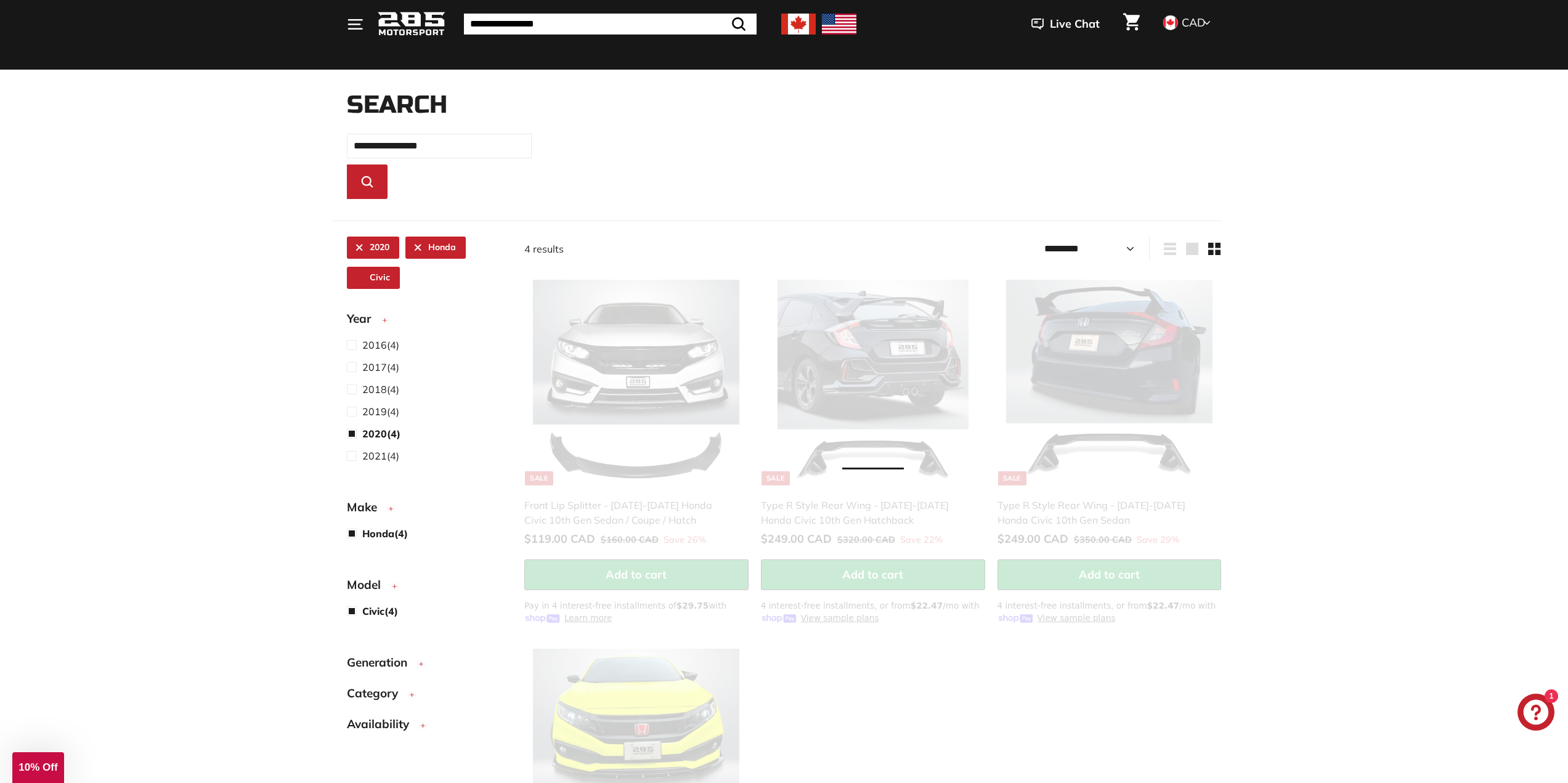
select select "*********"
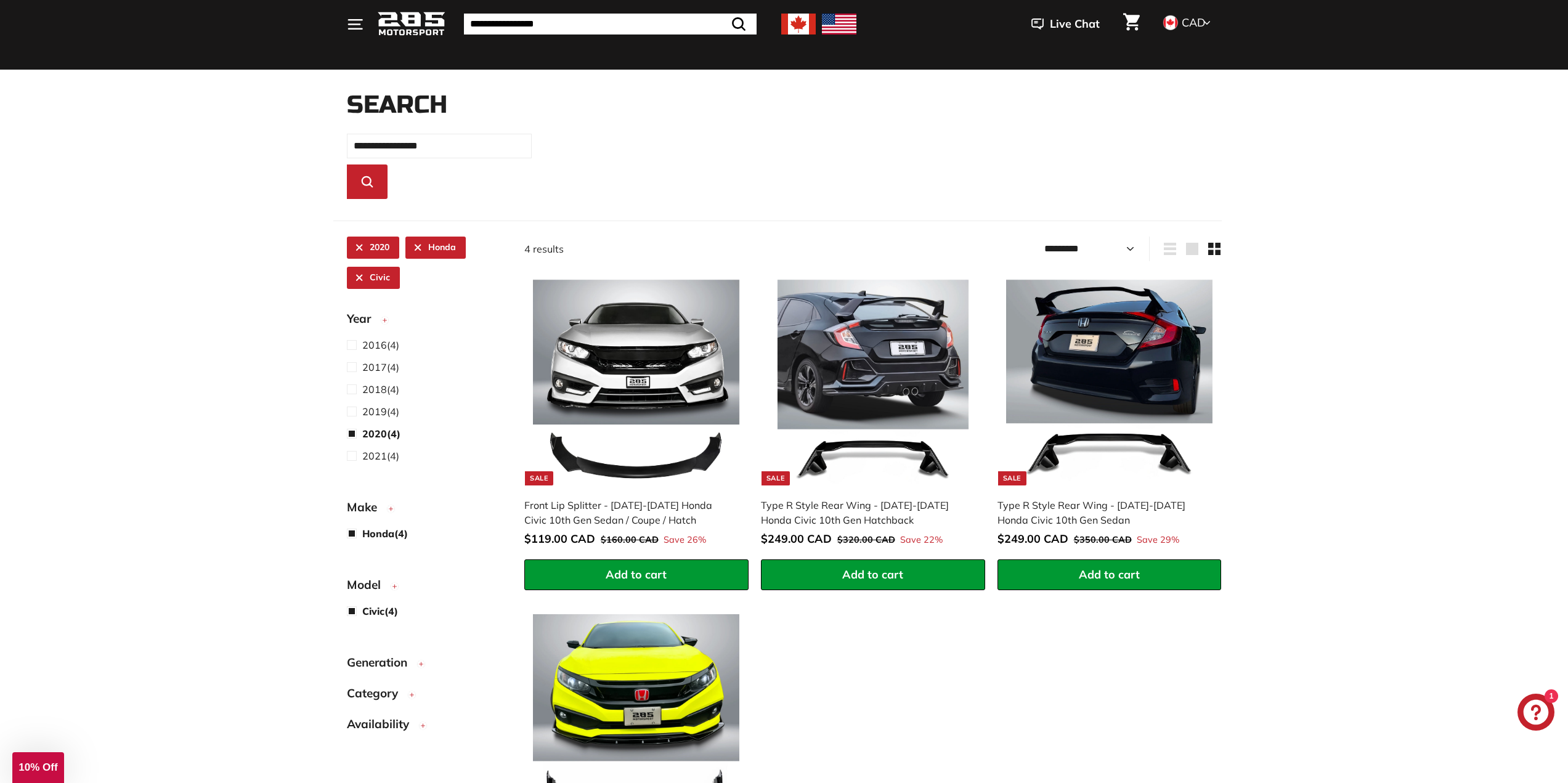
click at [374, 663] on span "Generation" at bounding box center [382, 662] width 69 height 18
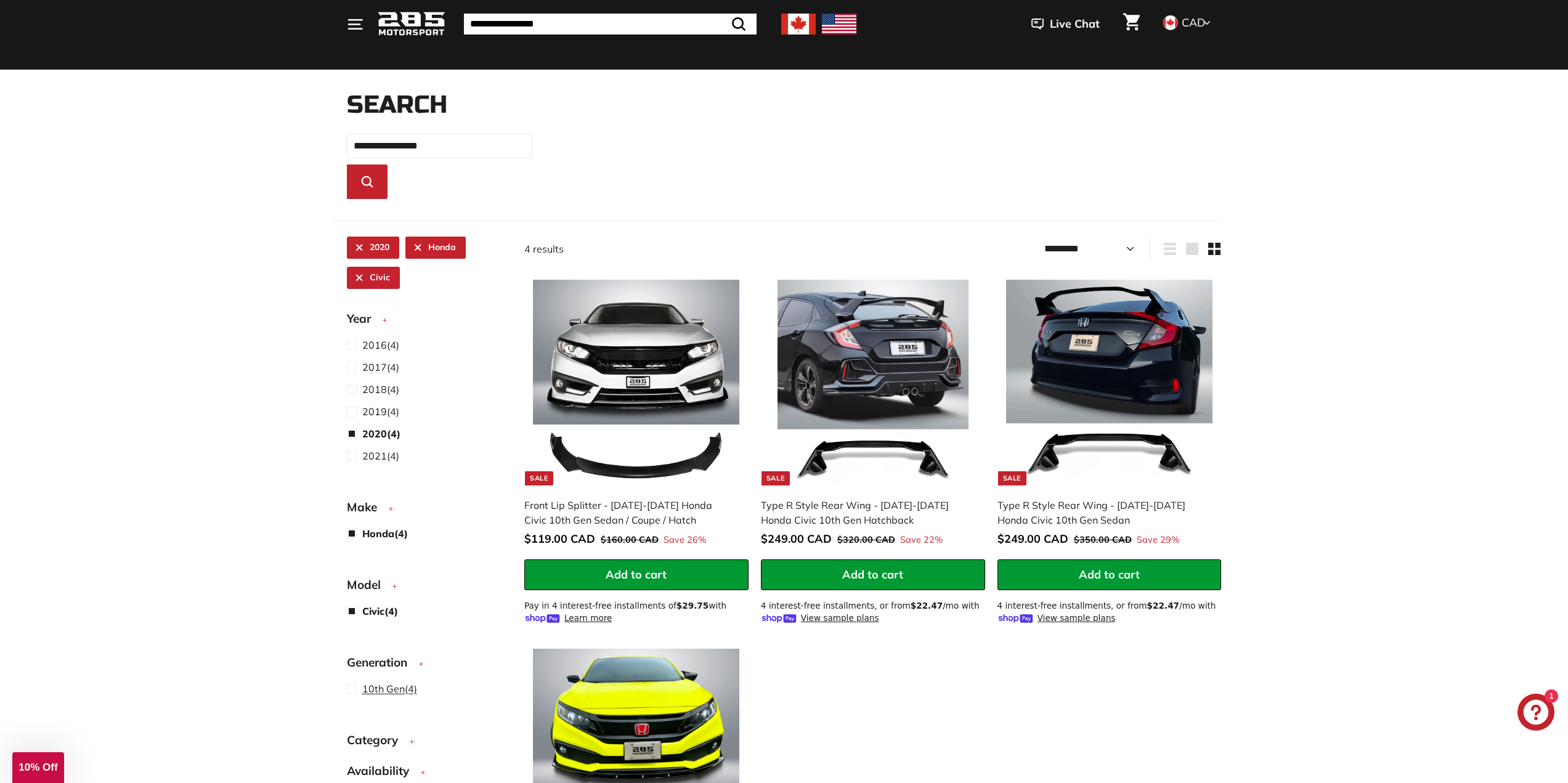
click at [382, 691] on span "10th Gen" at bounding box center [384, 689] width 43 height 13
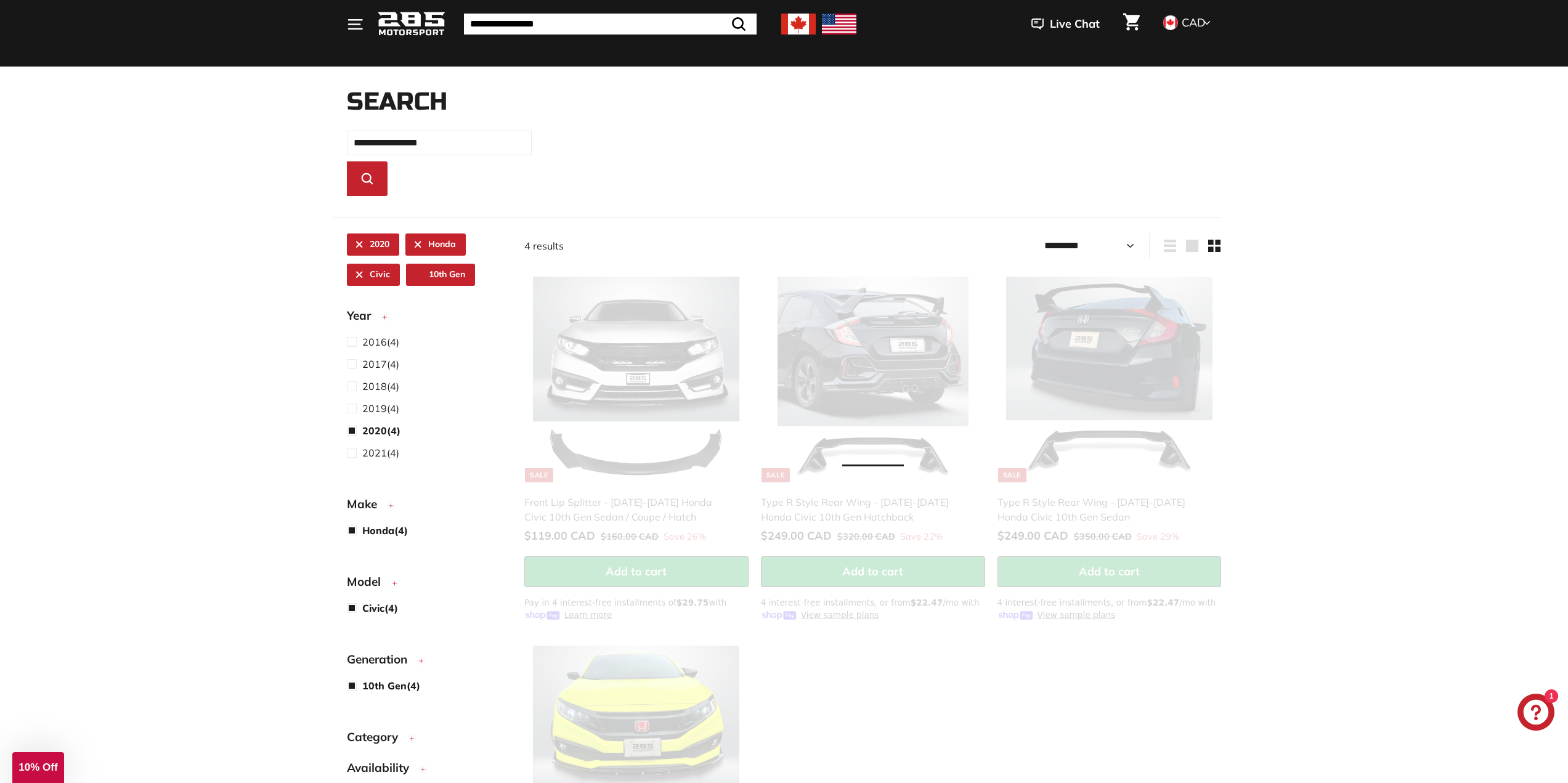
select select "*********"
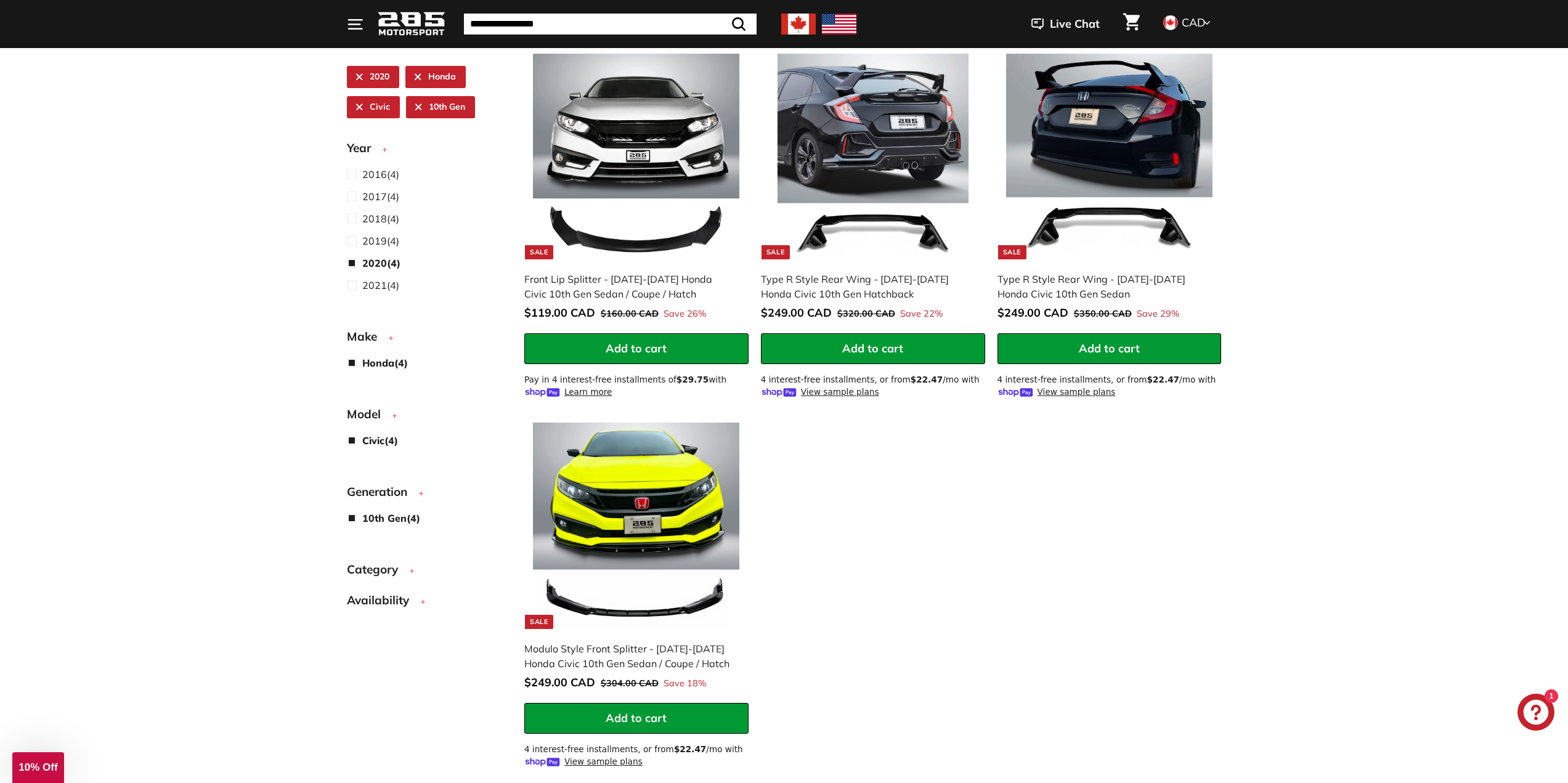
scroll to position [346, 0]
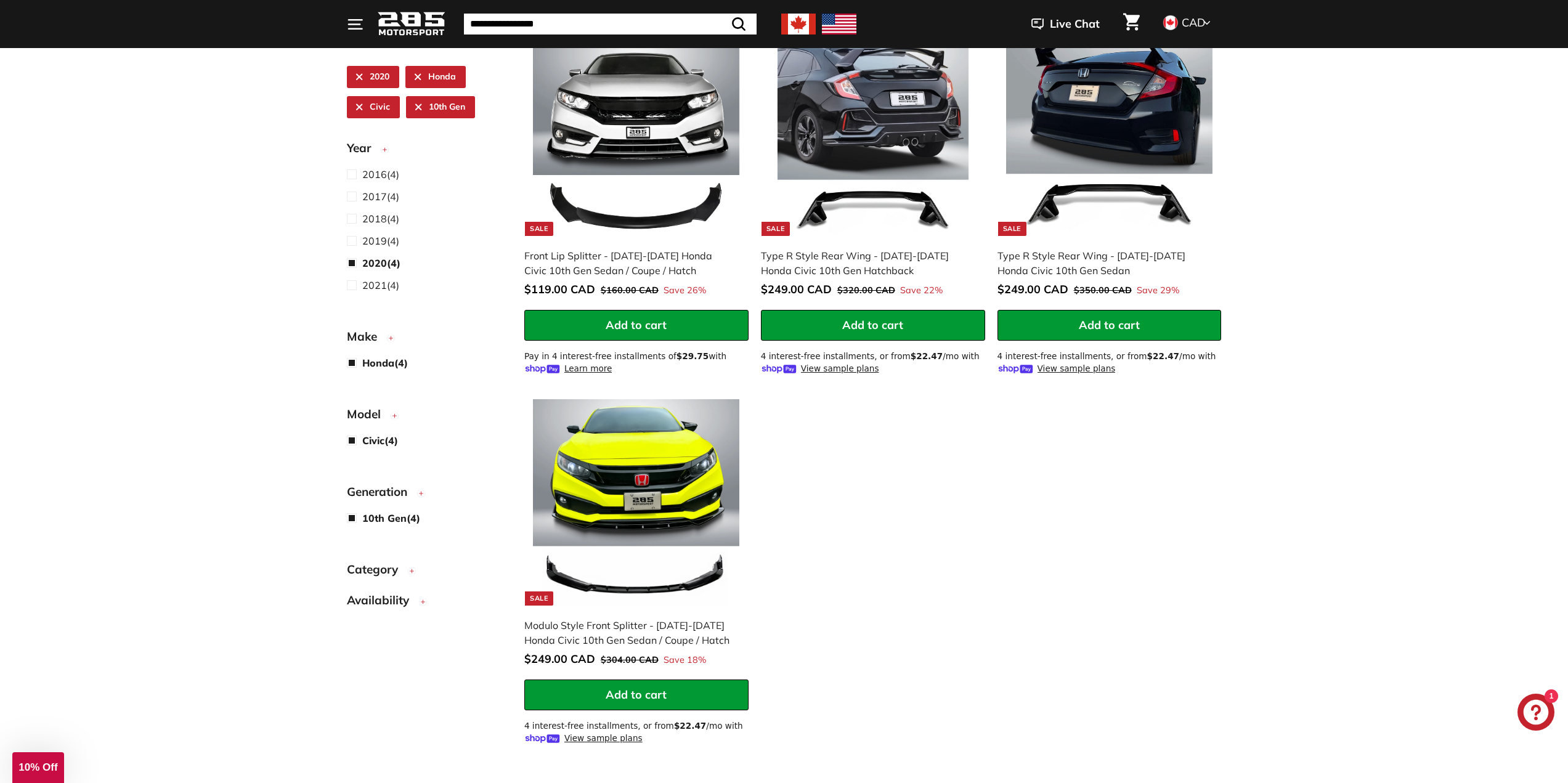
click at [381, 573] on span "Category" at bounding box center [377, 569] width 61 height 18
click at [377, 602] on span "Front Lip (2)" at bounding box center [389, 595] width 53 height 15
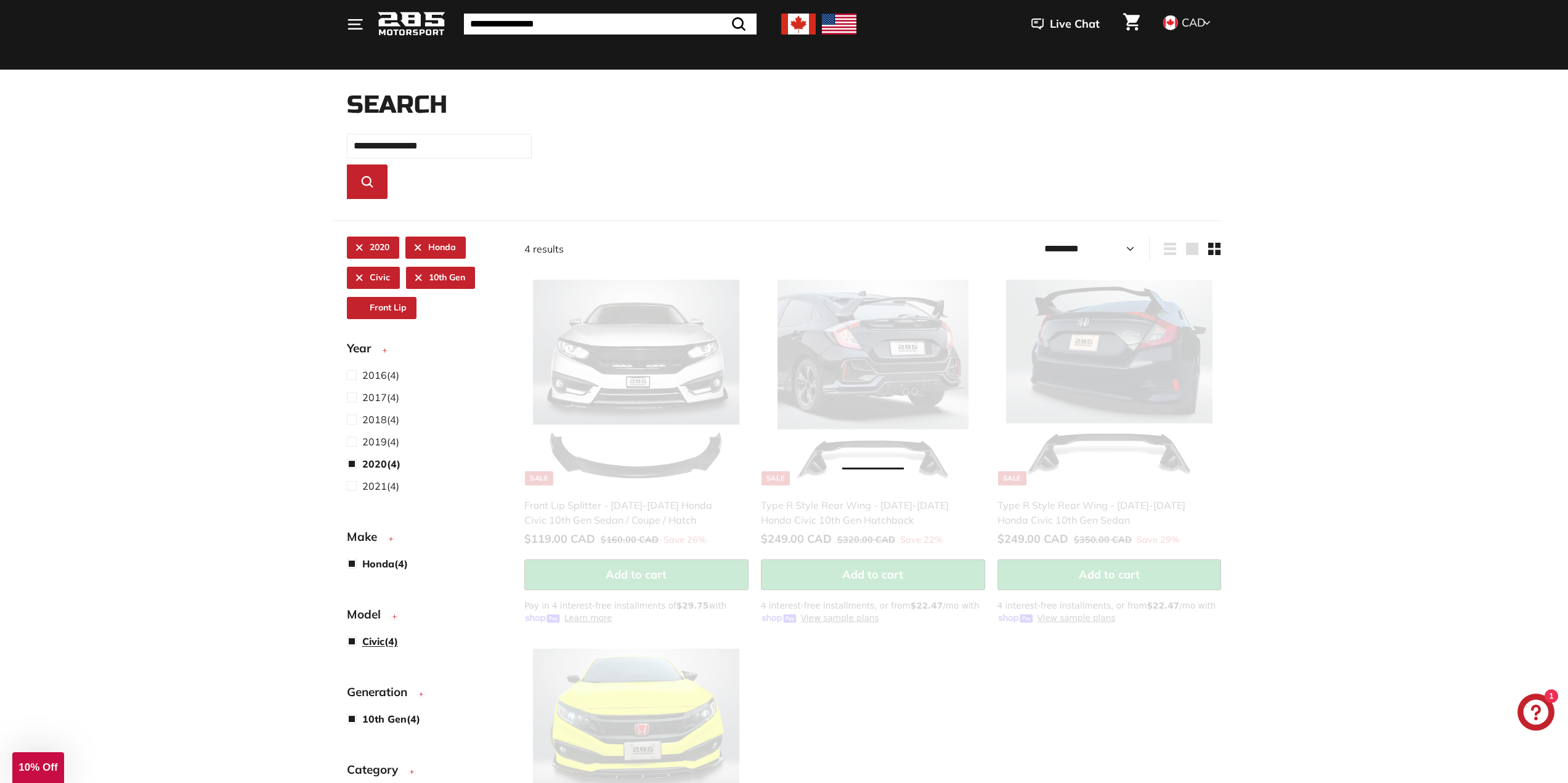
scroll to position [467, 0]
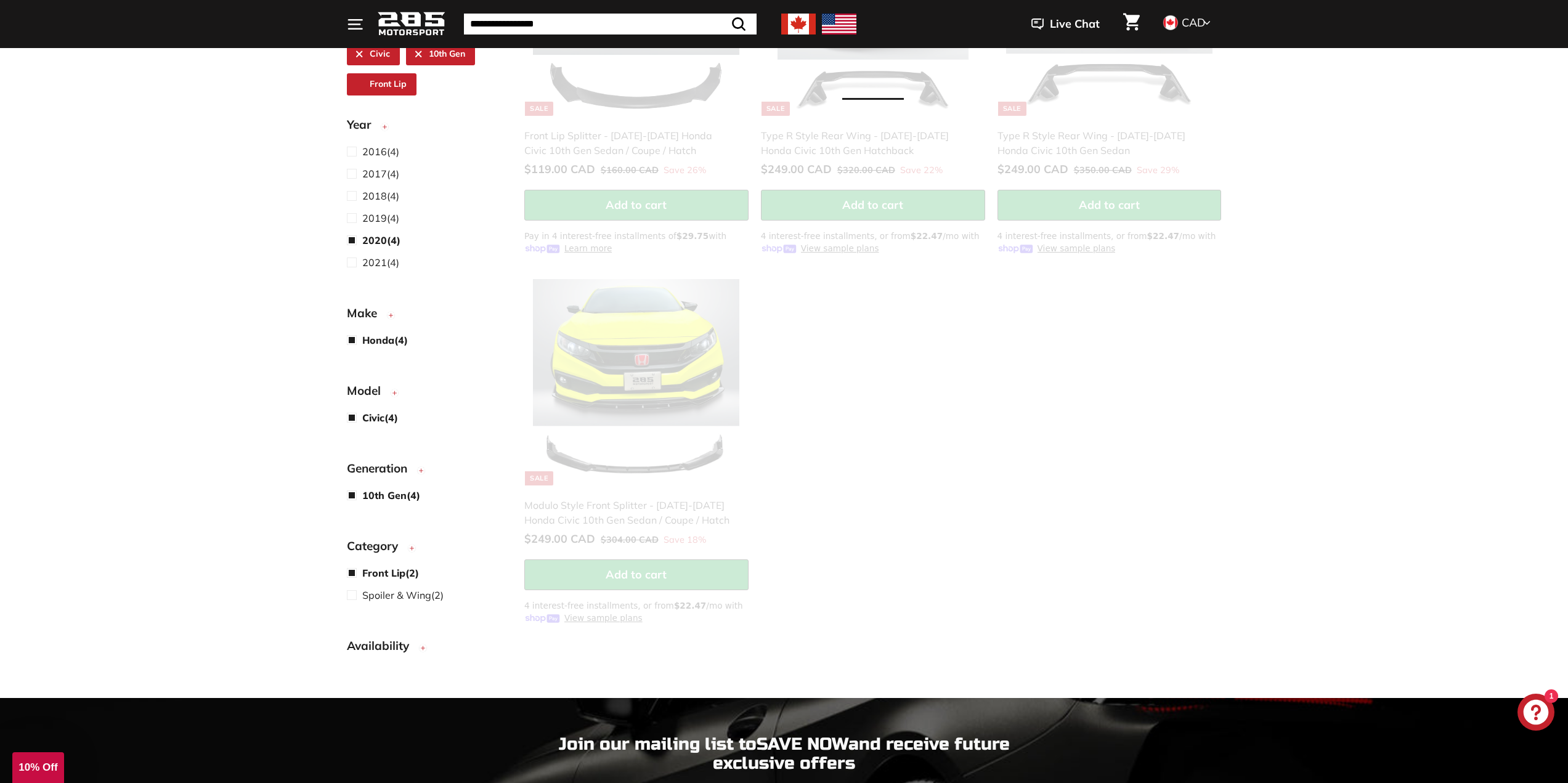
select select "*********"
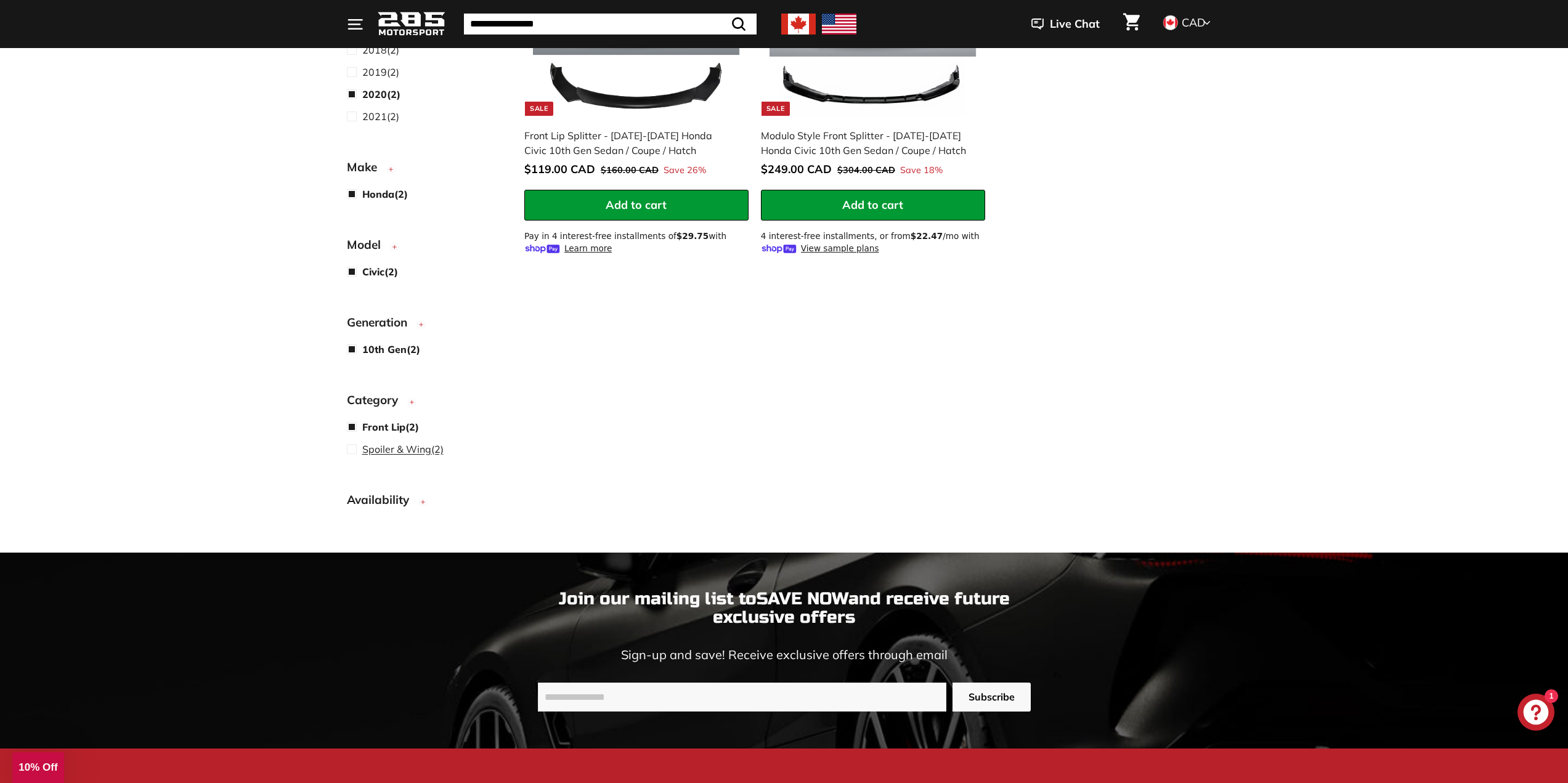
click at [404, 453] on span "Spoiler & Wing" at bounding box center [397, 449] width 69 height 13
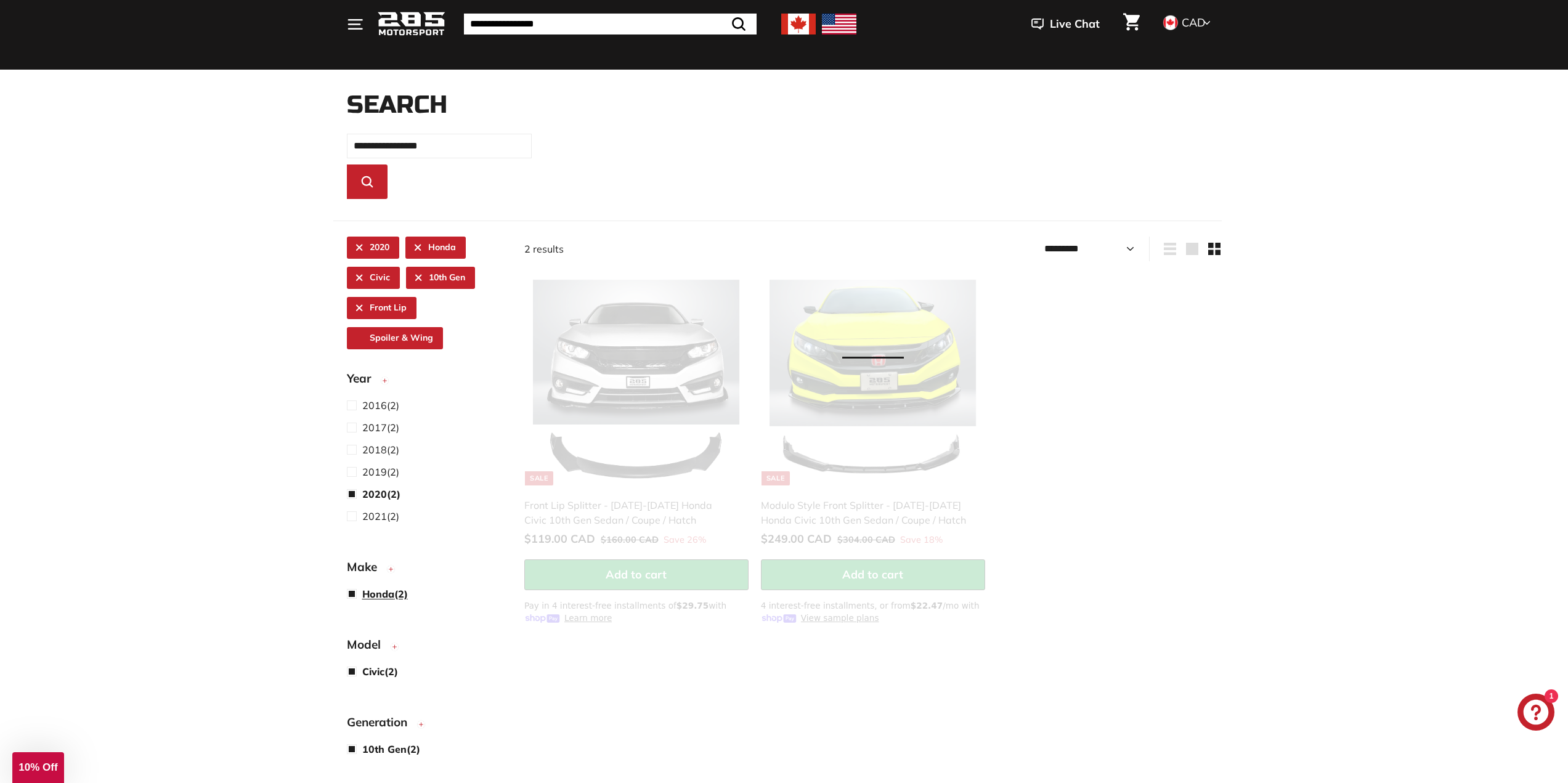
select select "*********"
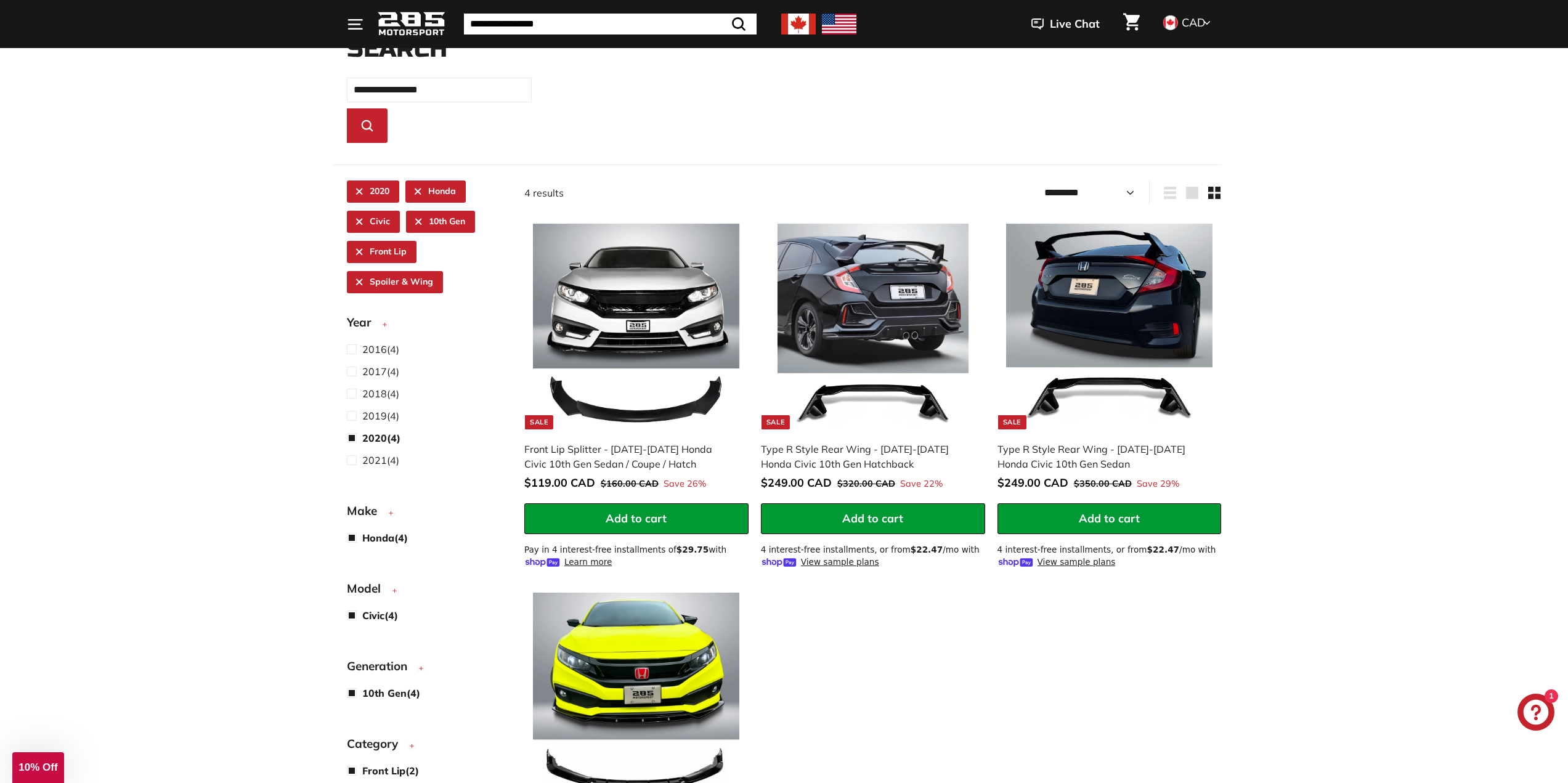
scroll to position [467, 0]
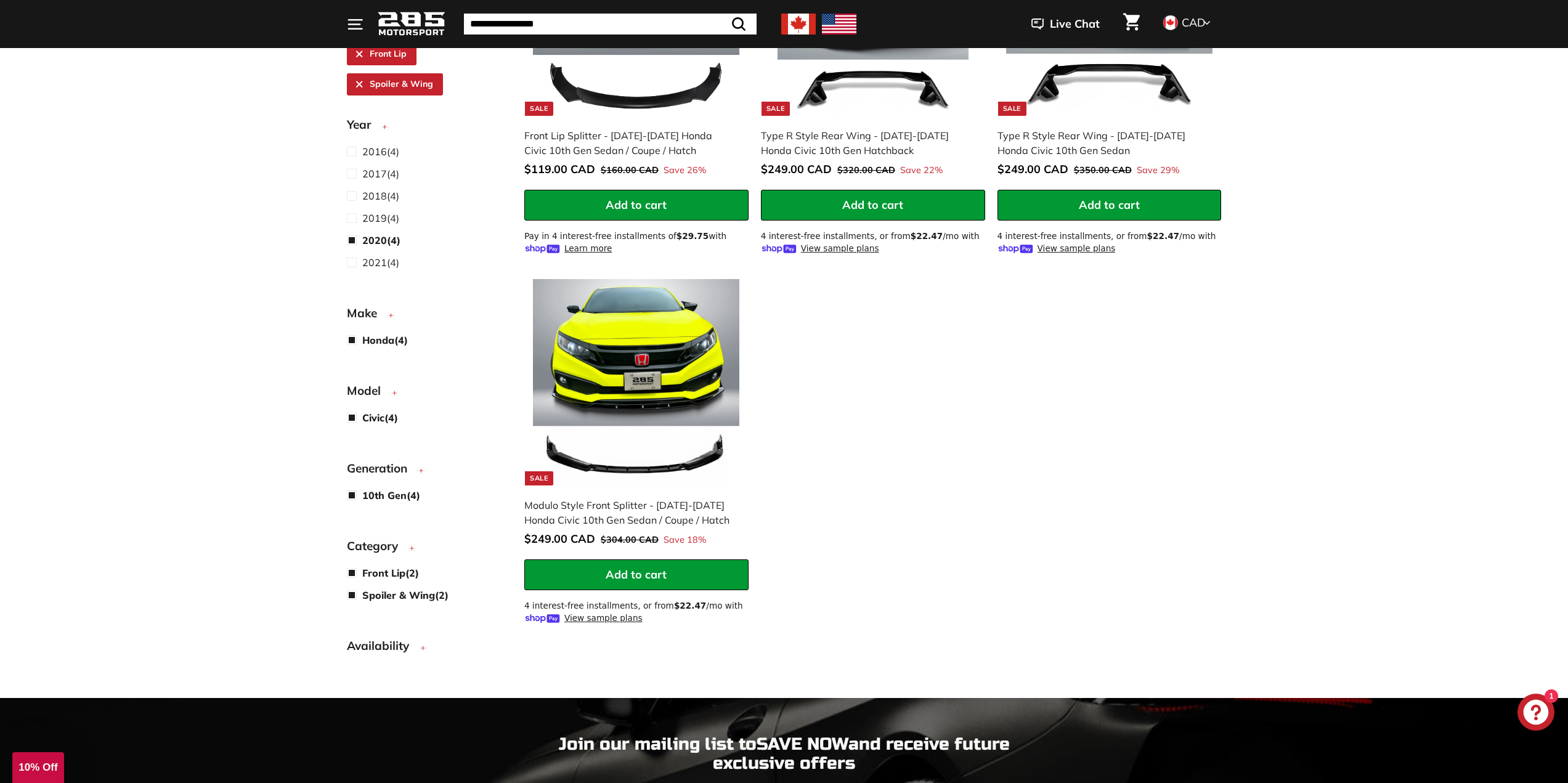
click at [399, 656] on button "Availability" at bounding box center [426, 648] width 158 height 31
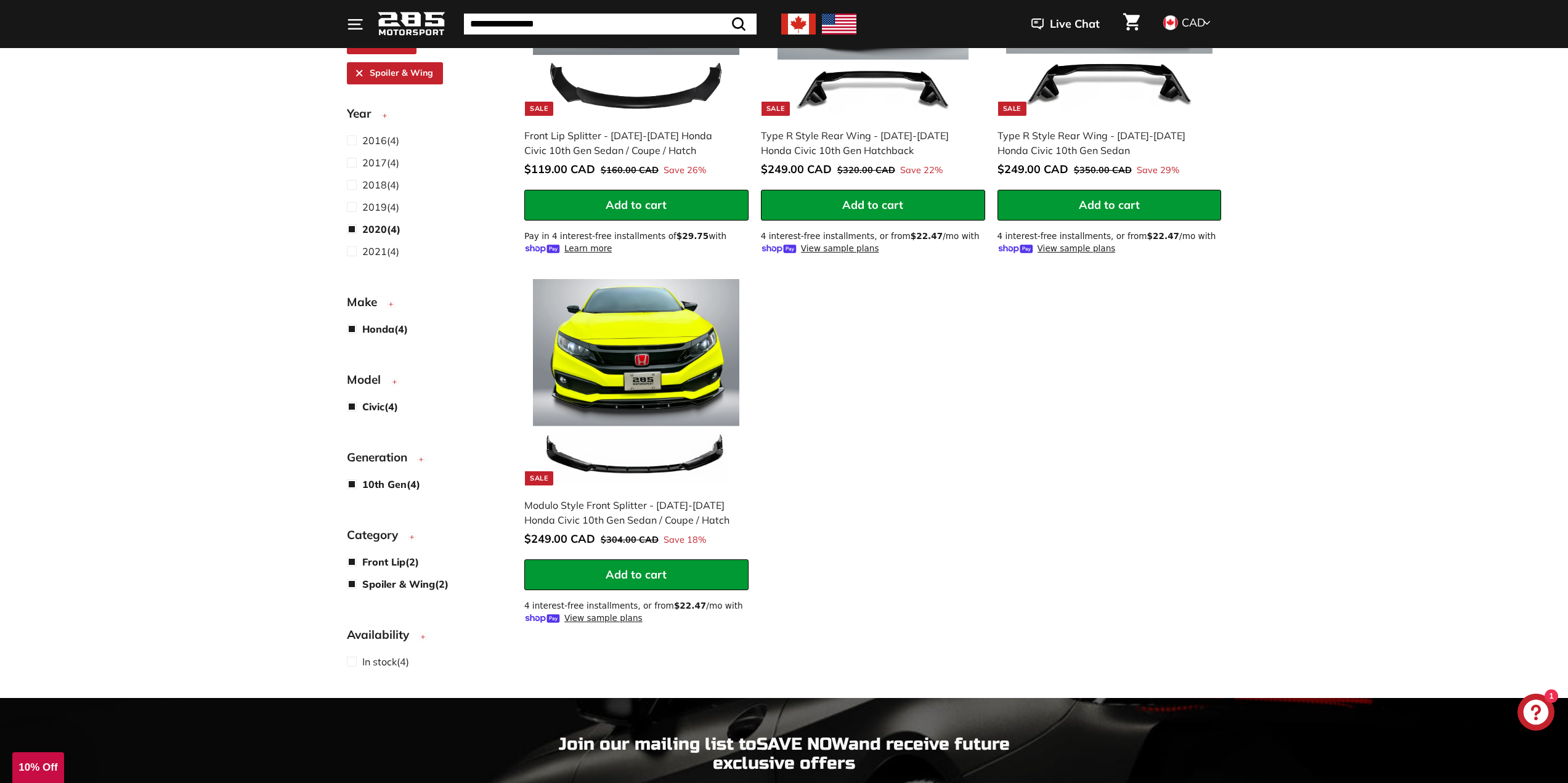
click at [401, 639] on span "Availability" at bounding box center [382, 636] width 72 height 18
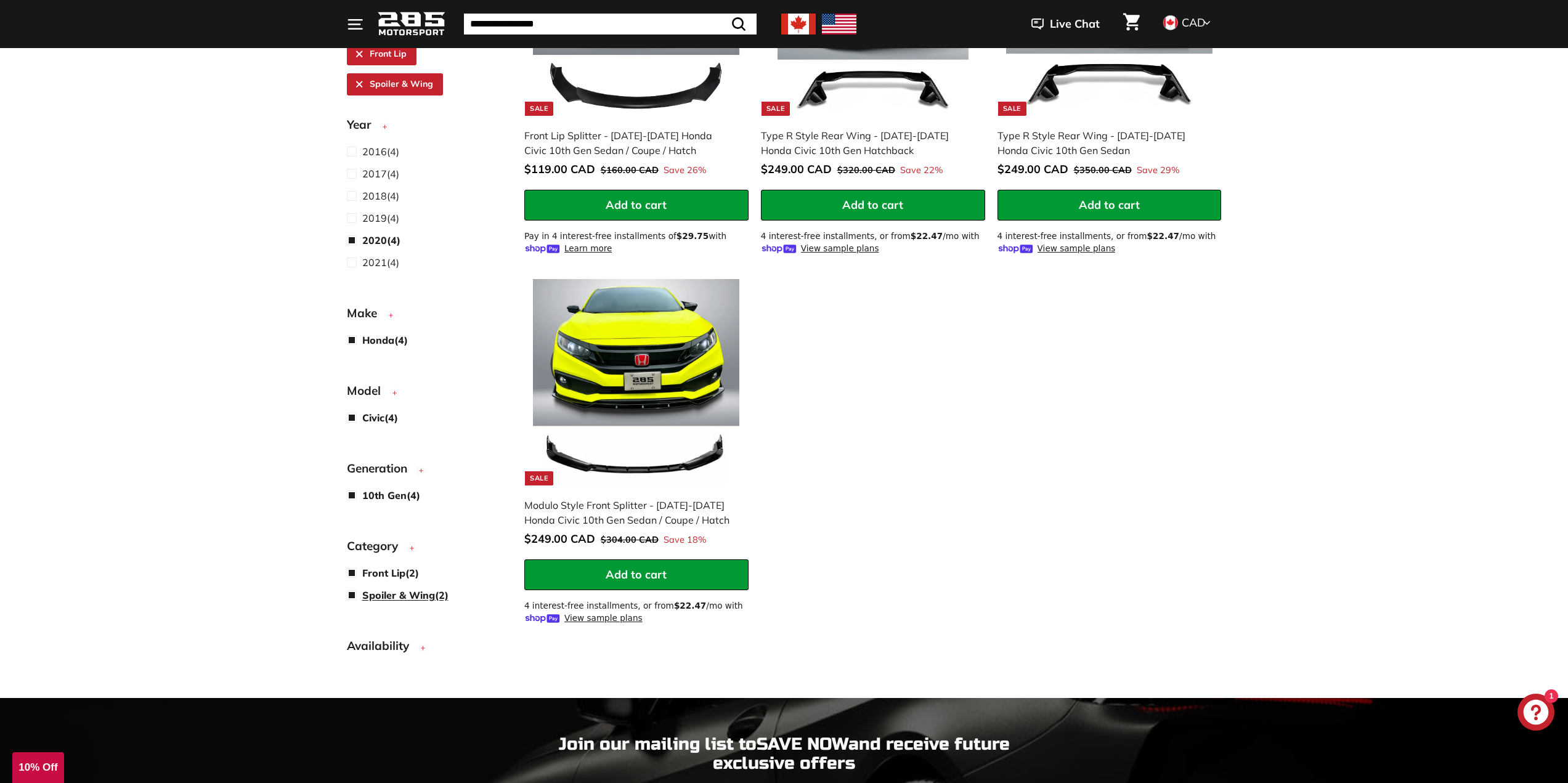
click at [388, 600] on span "Spoiler & Wing" at bounding box center [399, 595] width 73 height 13
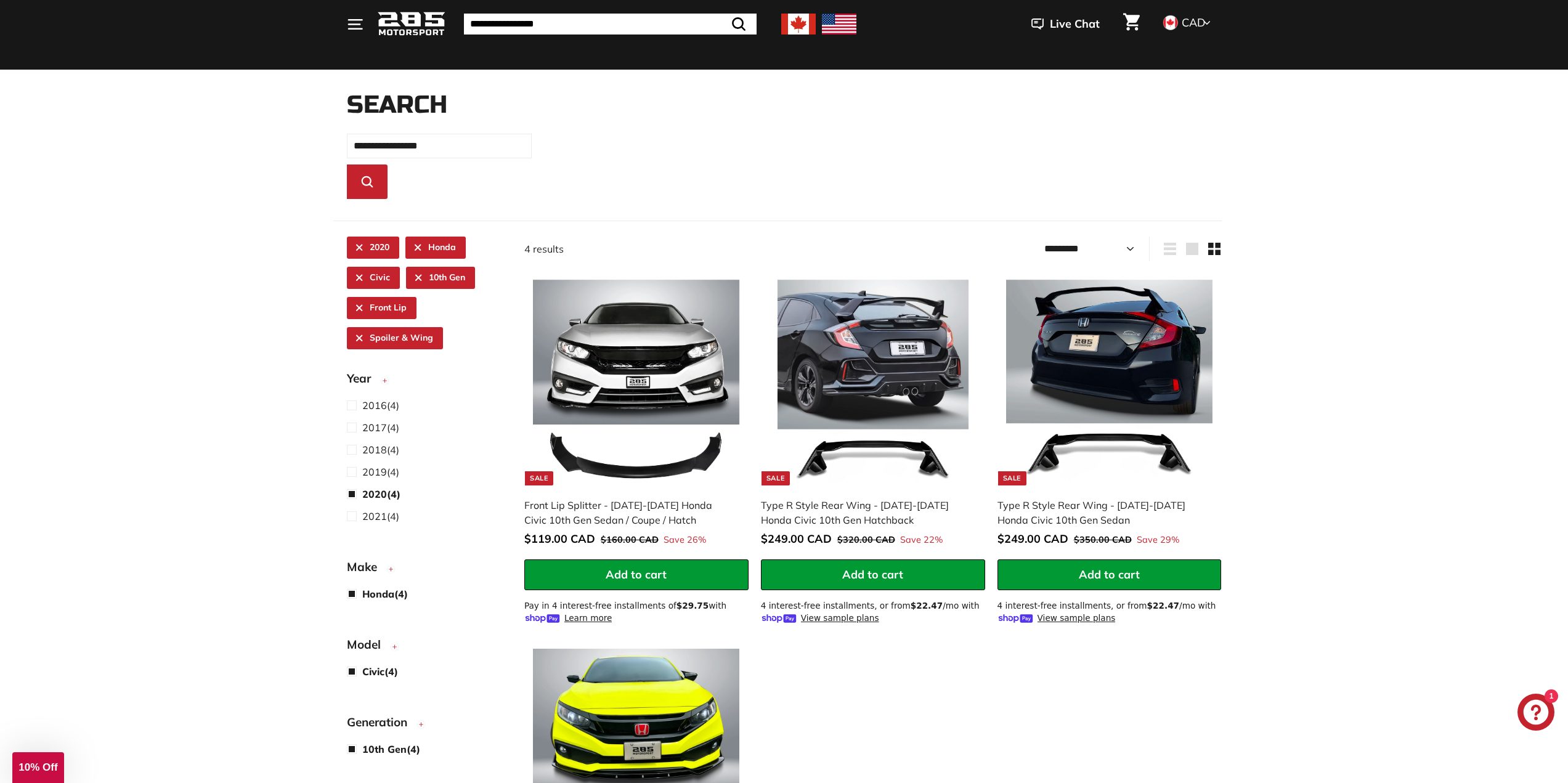
select select "*********"
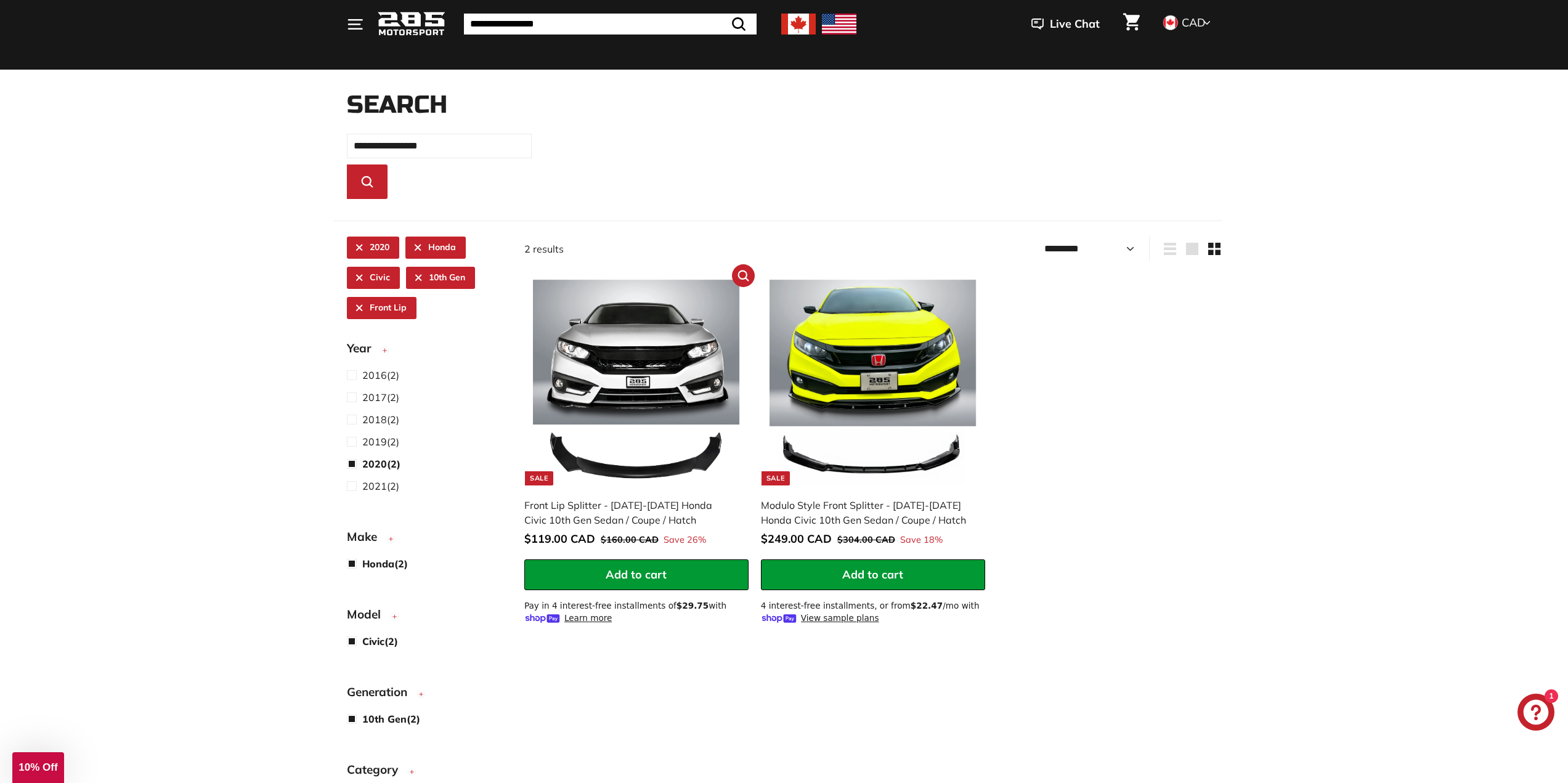
click at [683, 467] on img at bounding box center [636, 383] width 207 height 207
click at [862, 506] on div "Modulo Style Front Splitter - [DATE]-[DATE] Honda Civic 10th Gen Sedan / Coupe …" at bounding box center [866, 513] width 212 height 30
click at [870, 483] on img at bounding box center [873, 383] width 207 height 207
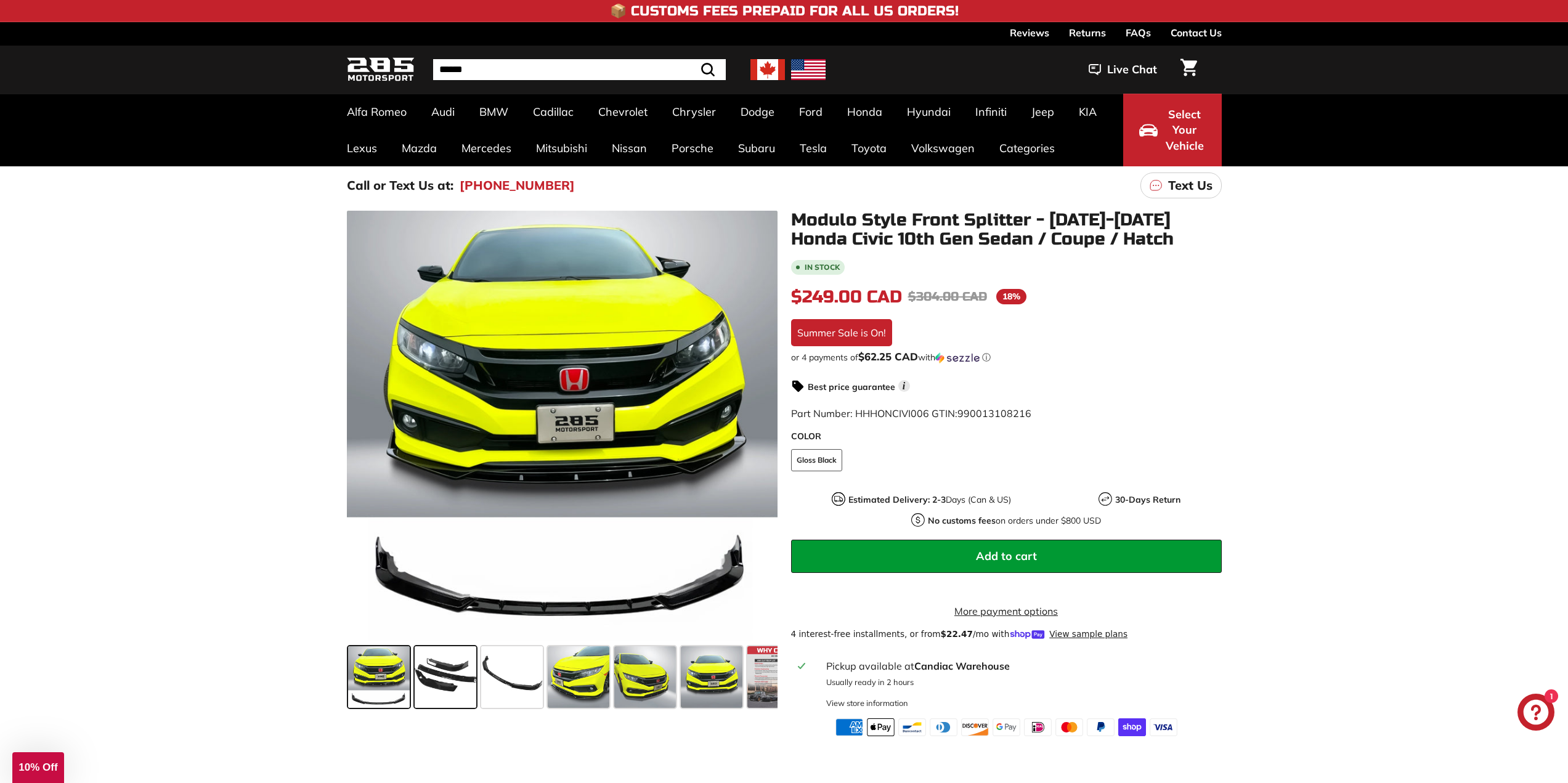
click at [456, 676] on span at bounding box center [445, 677] width 61 height 62
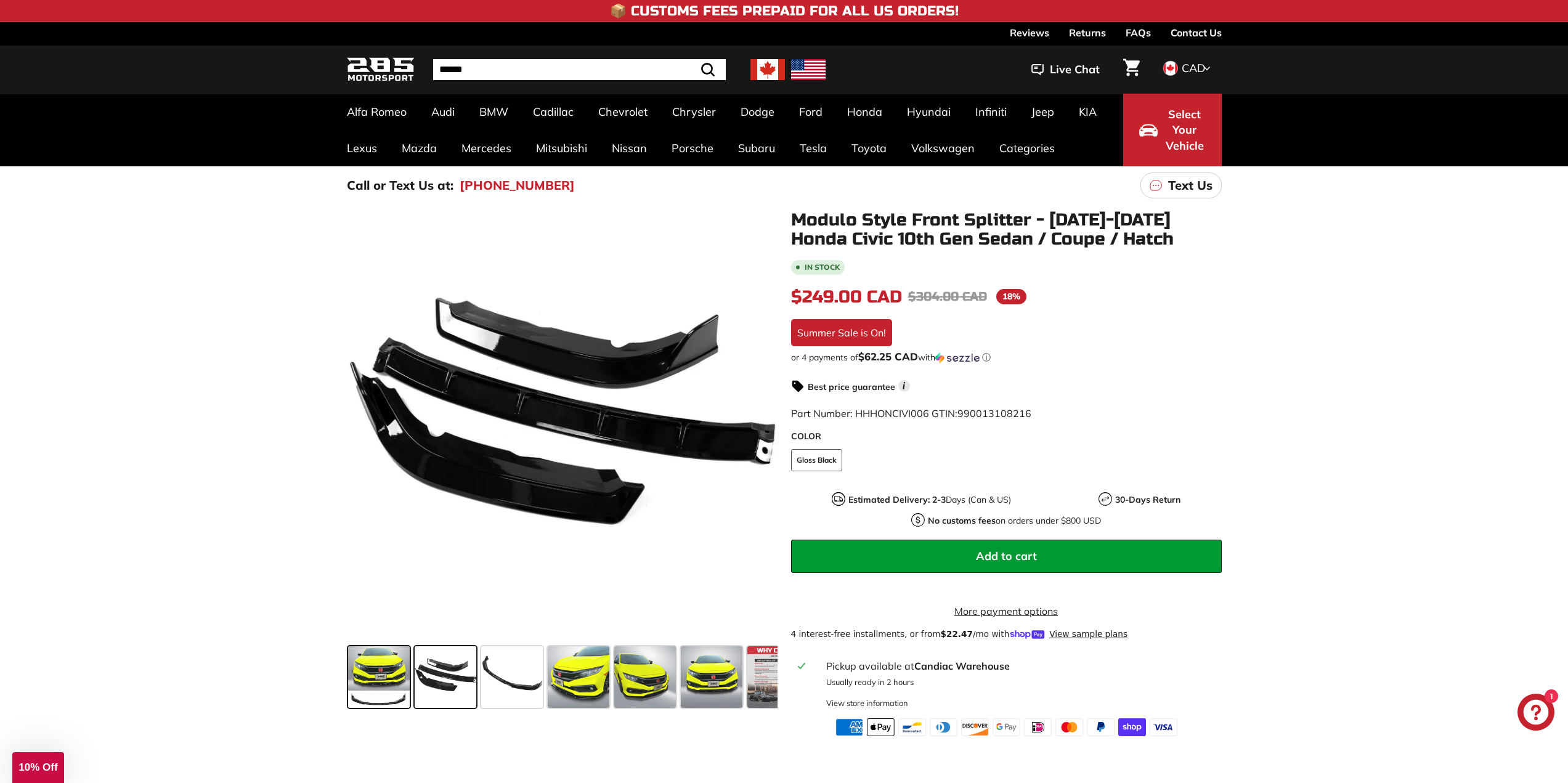
click at [397, 673] on span at bounding box center [379, 677] width 61 height 62
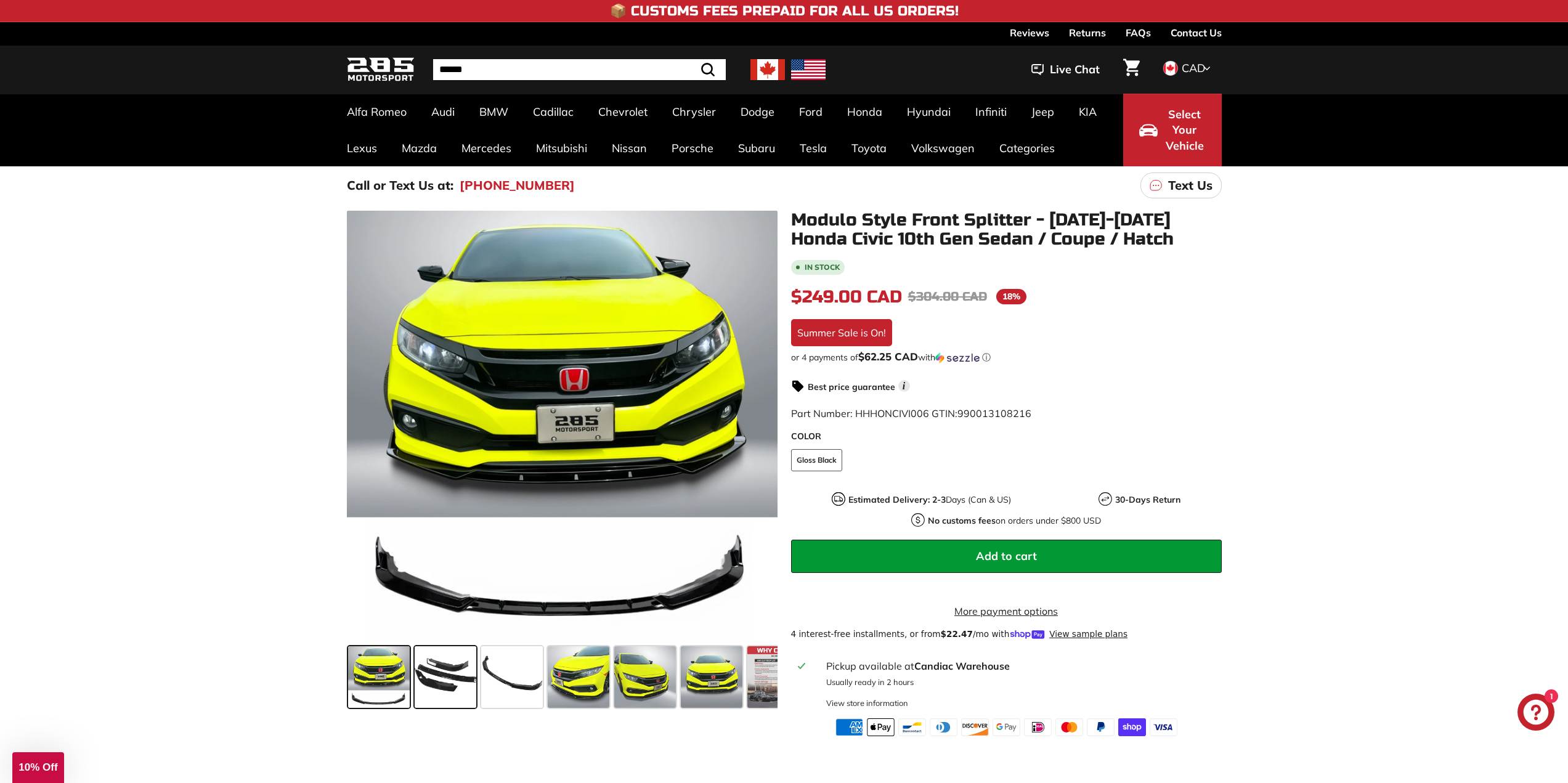
click at [470, 682] on span at bounding box center [445, 677] width 61 height 62
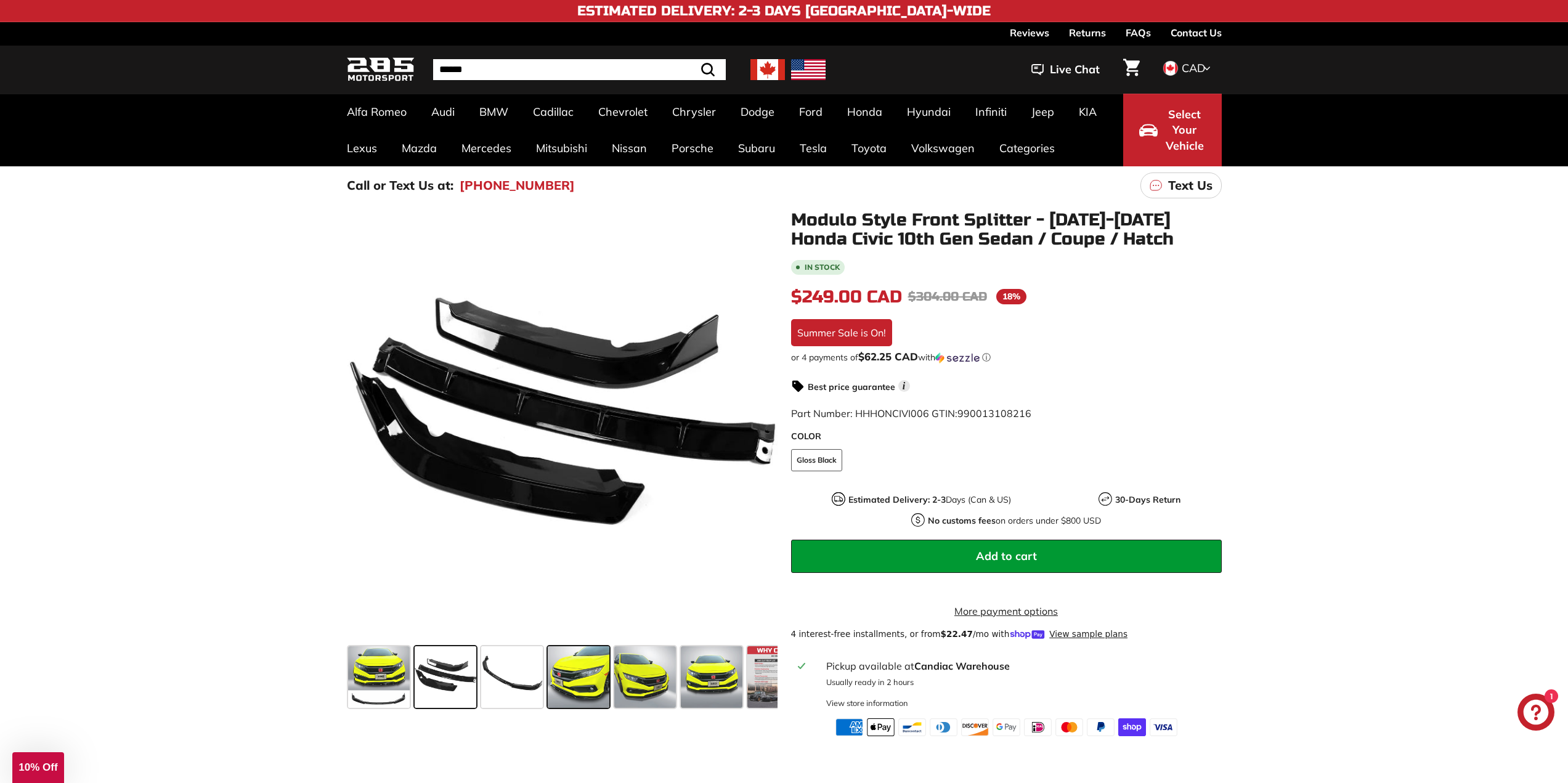
click at [577, 692] on span at bounding box center [579, 677] width 61 height 62
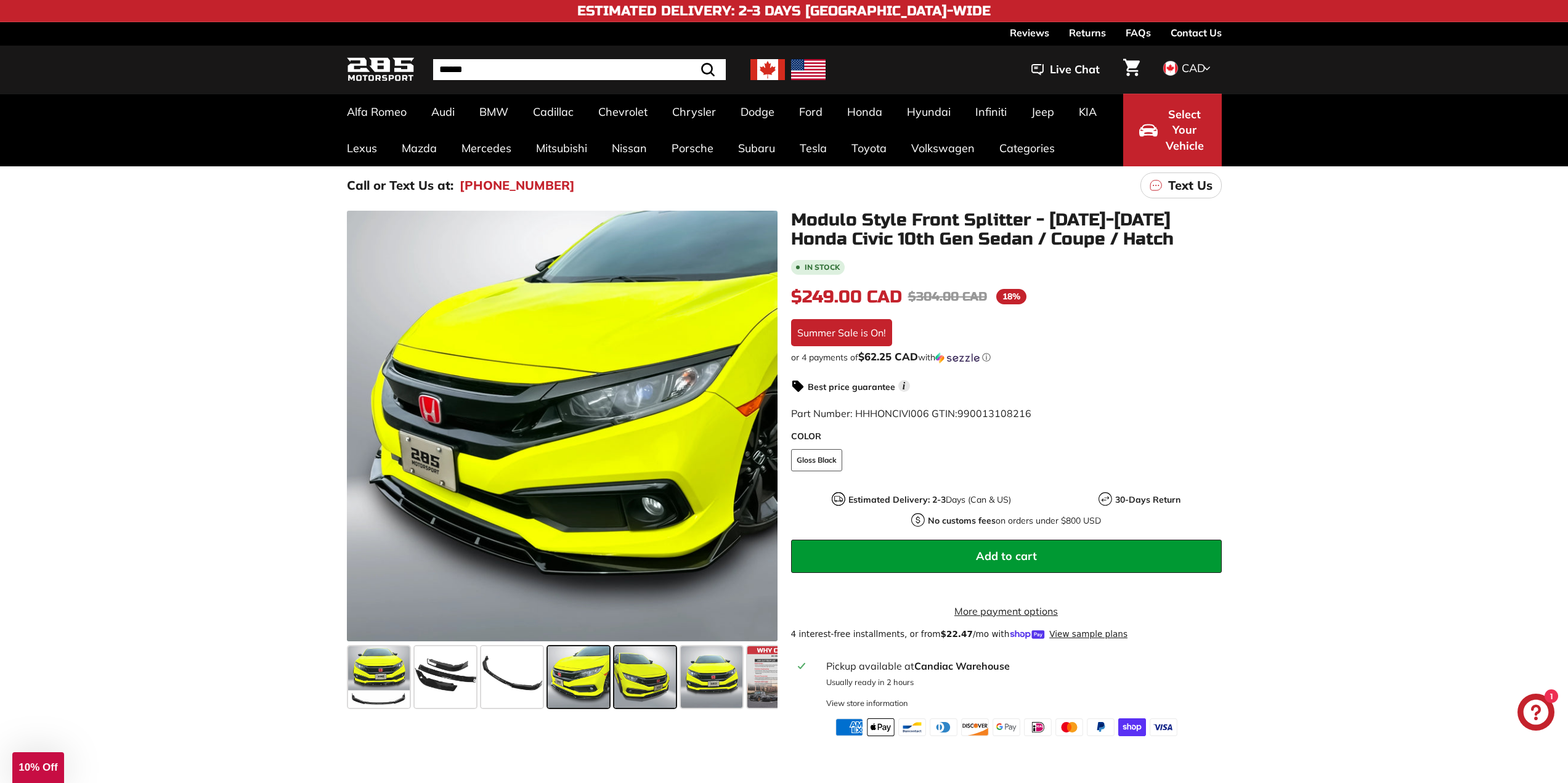
click at [646, 677] on span at bounding box center [645, 677] width 61 height 62
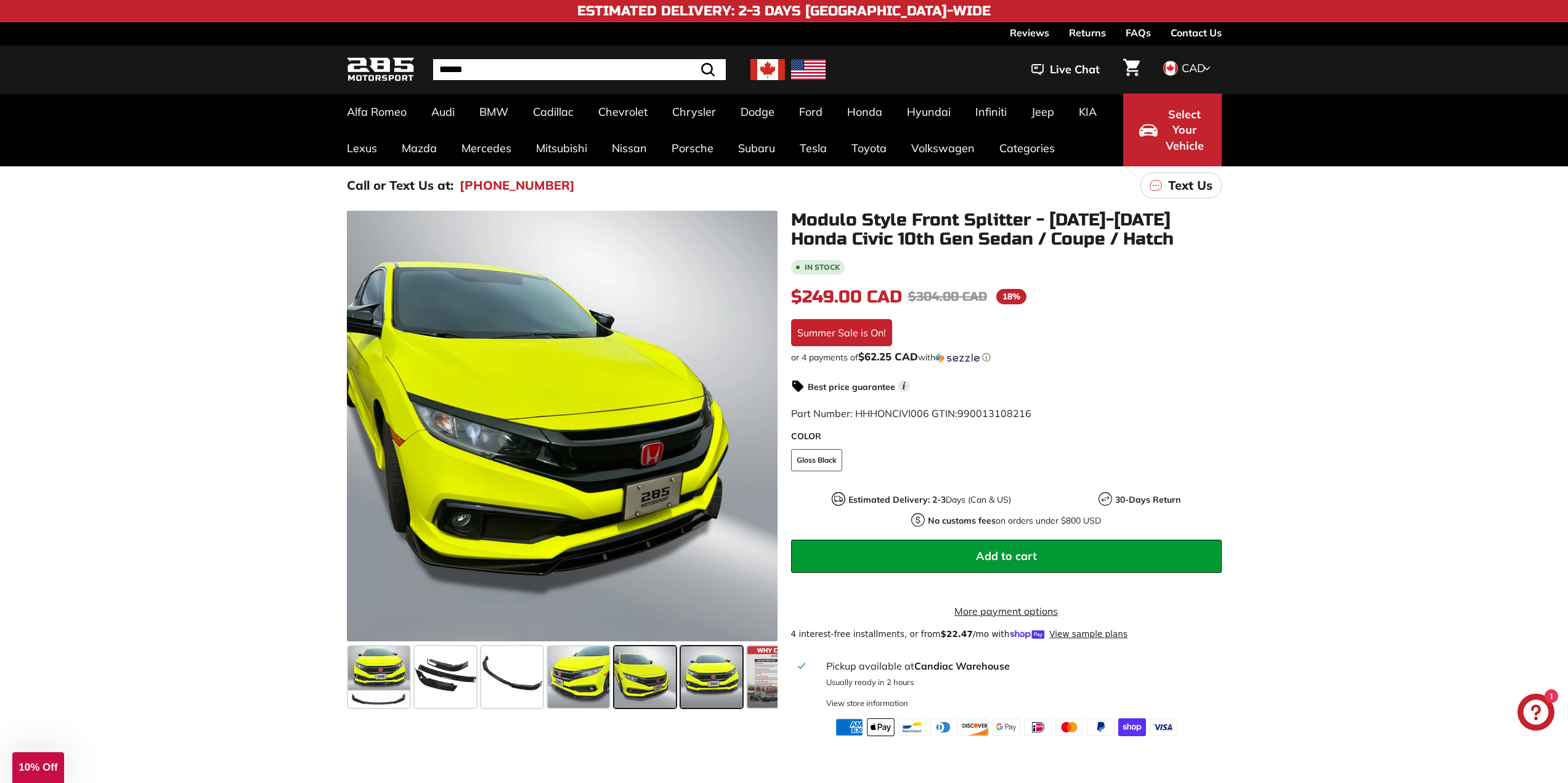
click at [698, 678] on span at bounding box center [712, 677] width 61 height 62
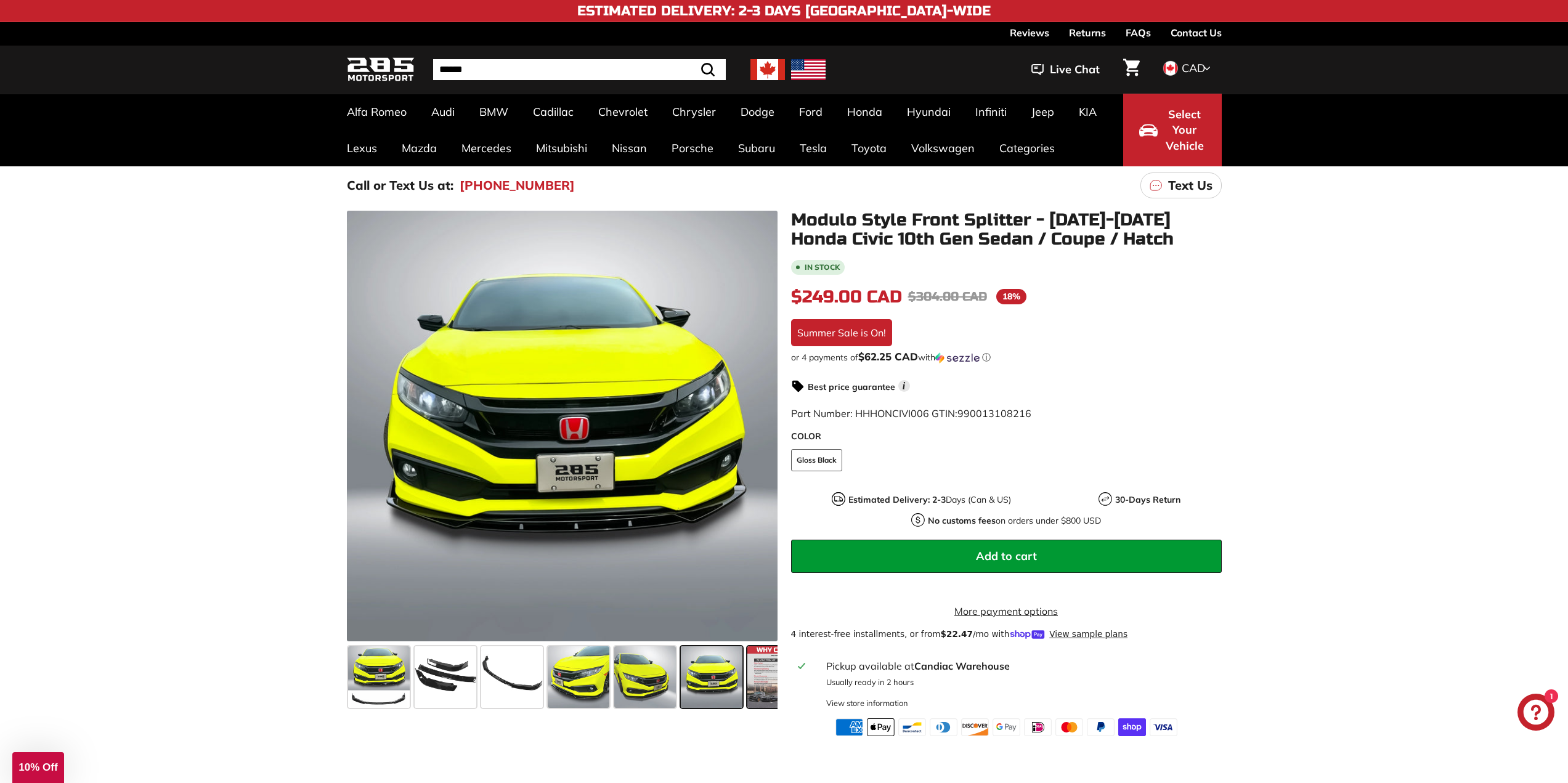
click at [764, 695] on span at bounding box center [778, 677] width 61 height 62
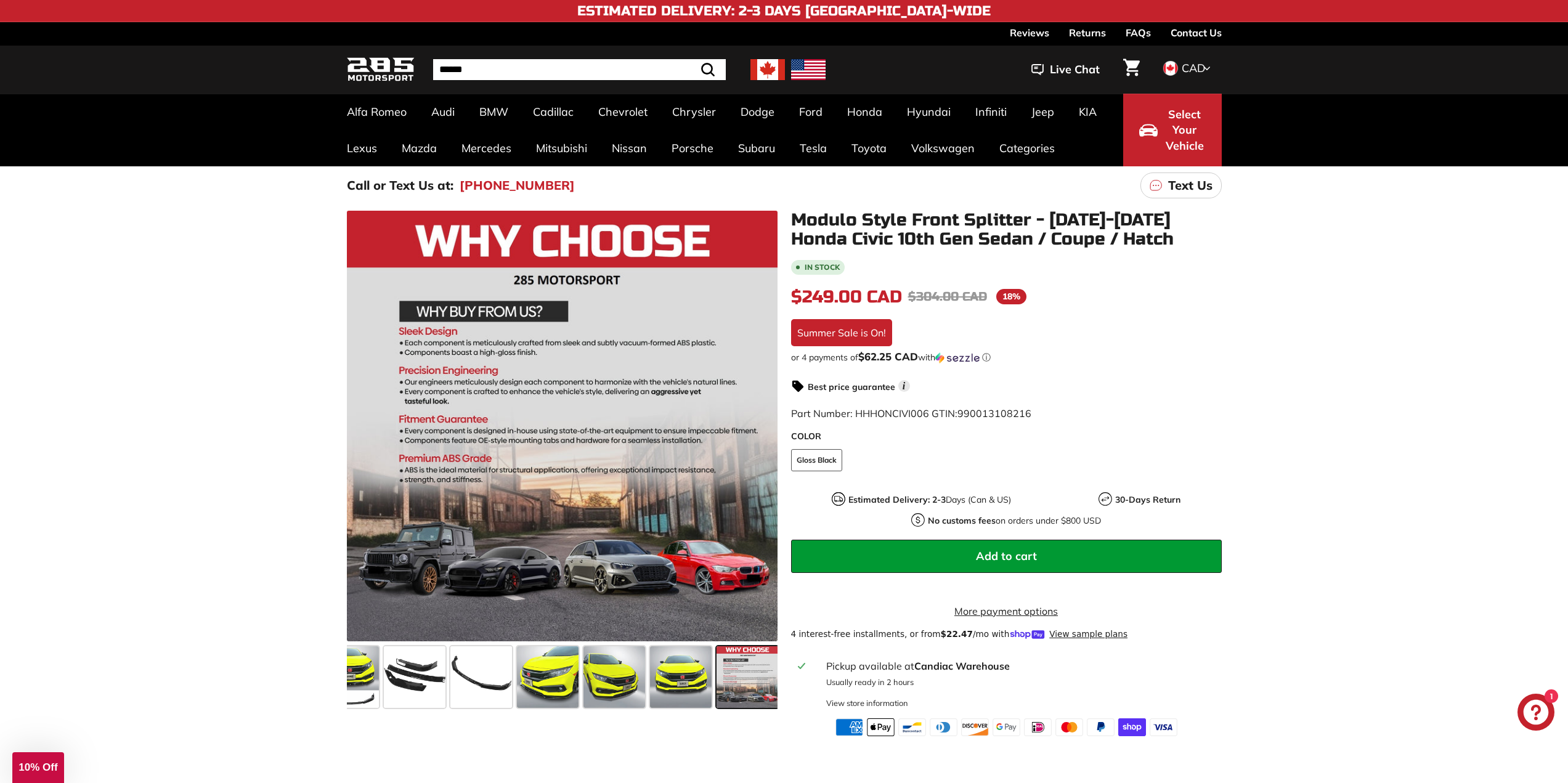
scroll to position [0, 34]
click at [764, 695] on span at bounding box center [744, 677] width 61 height 62
click at [760, 690] on span at bounding box center [744, 677] width 61 height 62
click at [697, 680] on span at bounding box center [678, 677] width 61 height 62
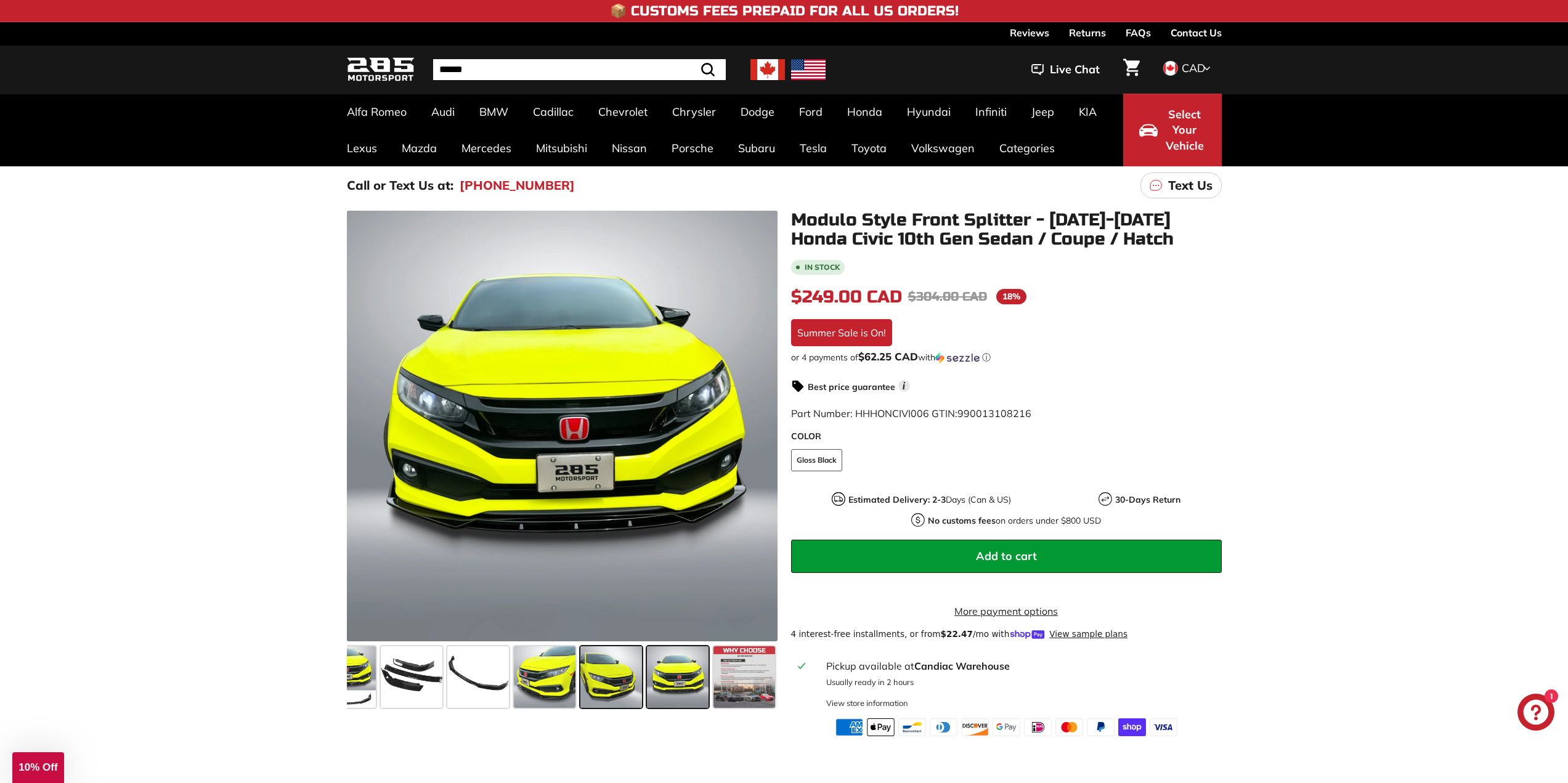
click at [624, 678] on span at bounding box center [611, 677] width 61 height 62
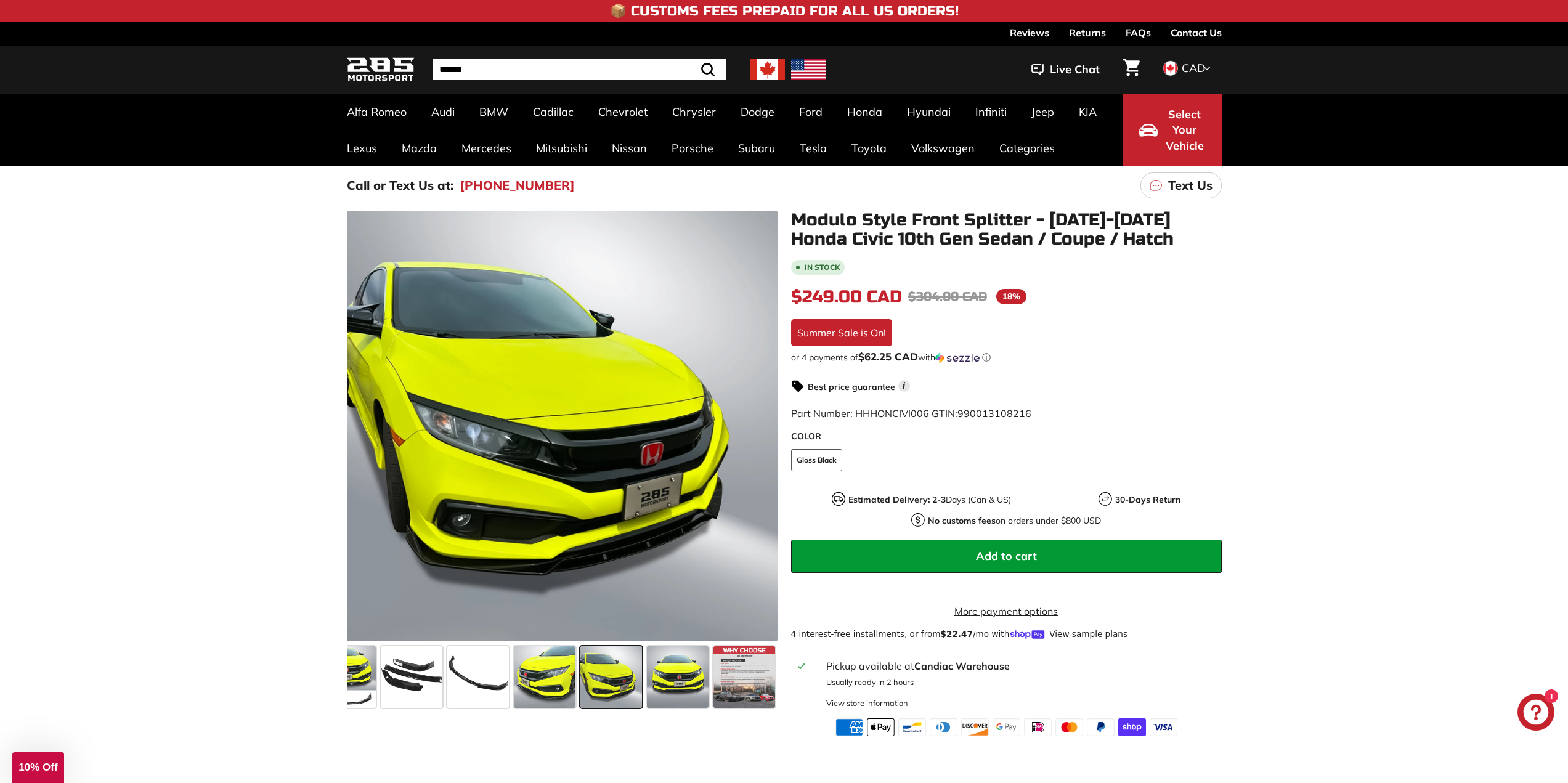
click at [581, 675] on div at bounding box center [611, 677] width 66 height 66
